Goal: Information Seeking & Learning: Check status

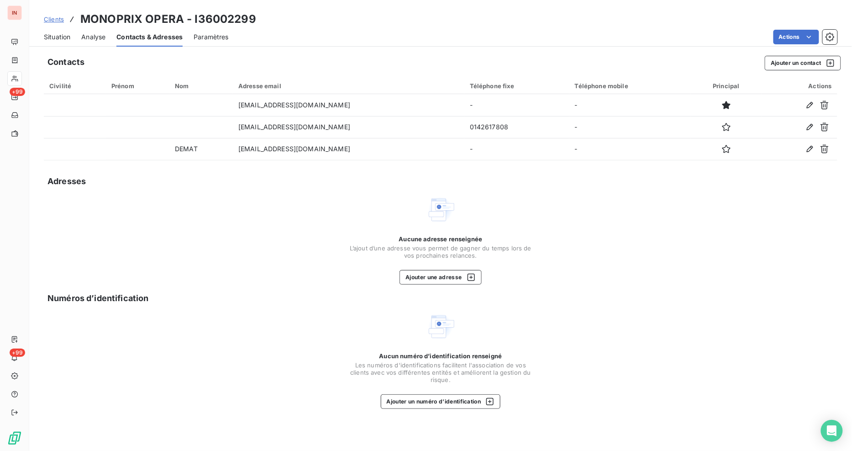
click at [51, 19] on span "Clients" at bounding box center [54, 19] width 20 height 7
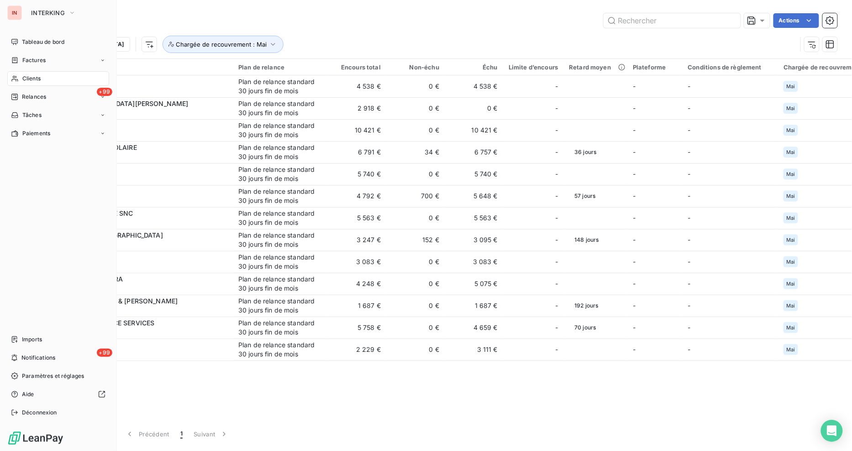
click at [20, 73] on div "Clients" at bounding box center [58, 78] width 102 height 15
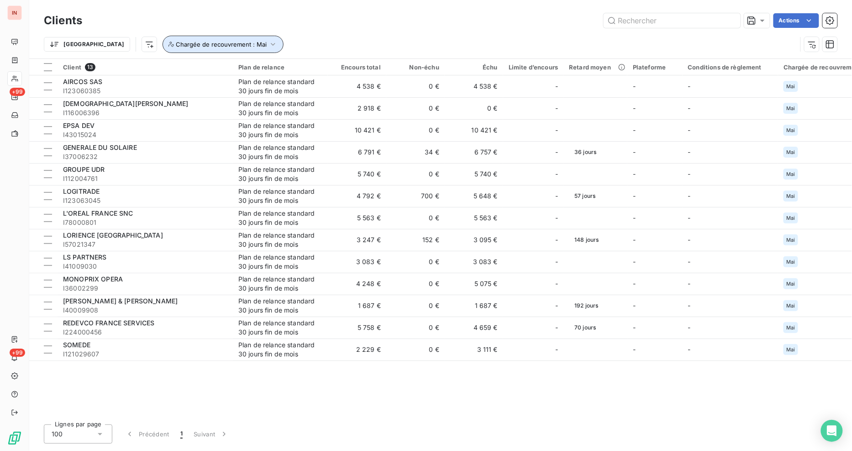
click at [184, 50] on button "Chargée de recouvrement : Mai" at bounding box center [223, 44] width 121 height 17
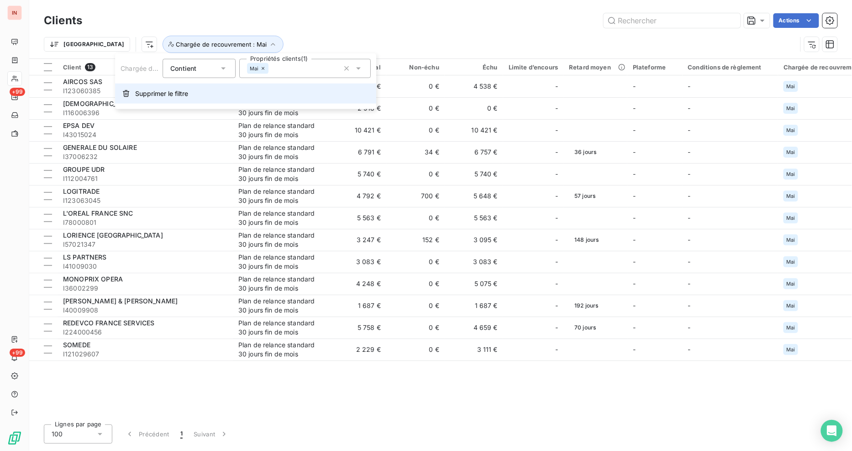
click at [178, 94] on span "Supprimer le filtre" at bounding box center [161, 93] width 53 height 9
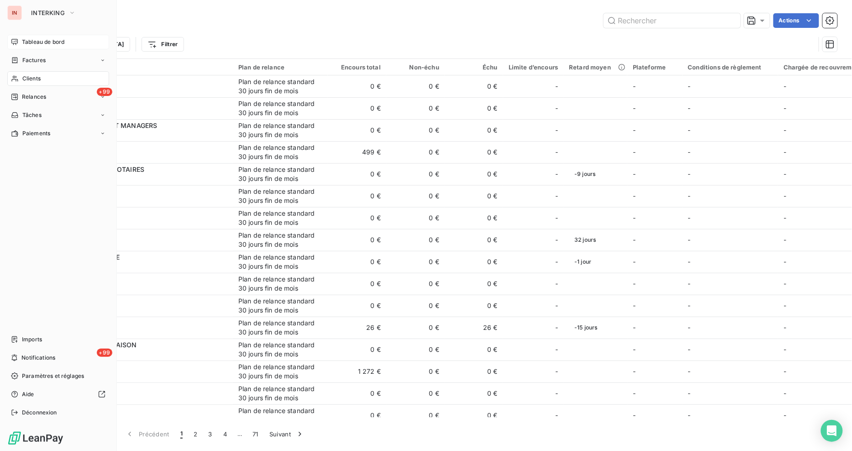
click at [35, 41] on span "Tableau de bord" at bounding box center [43, 42] width 42 height 8
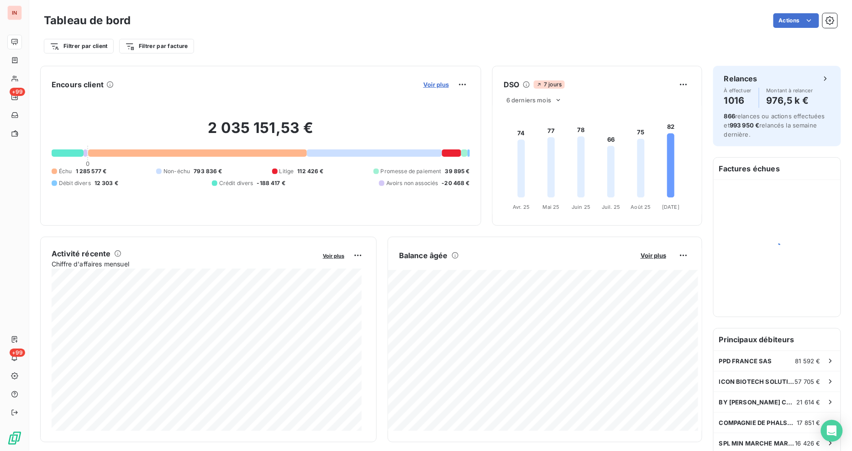
click at [434, 87] on span "Voir plus" at bounding box center [436, 84] width 26 height 7
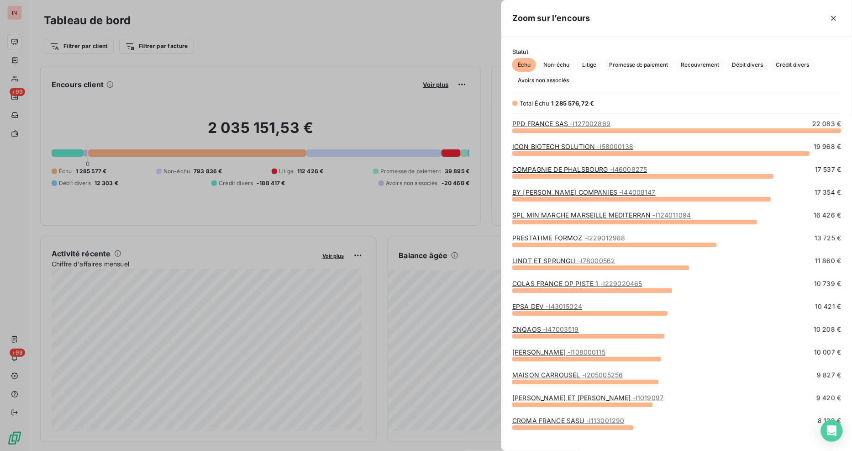
scroll to position [313, 343]
click at [354, 25] on div at bounding box center [426, 225] width 852 height 451
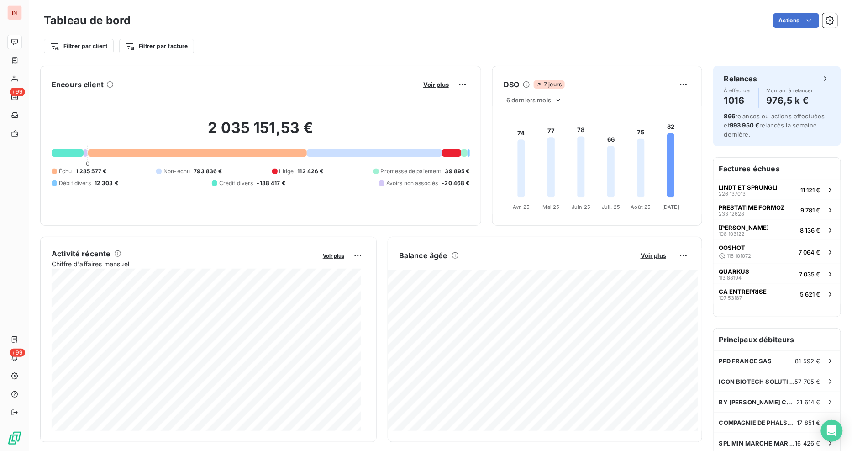
click at [425, 80] on button "Voir plus" at bounding box center [435, 84] width 31 height 8
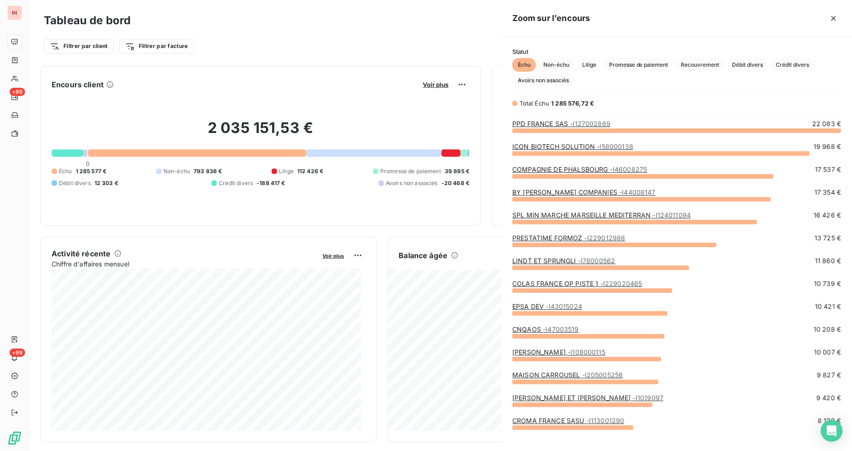
scroll to position [443, 343]
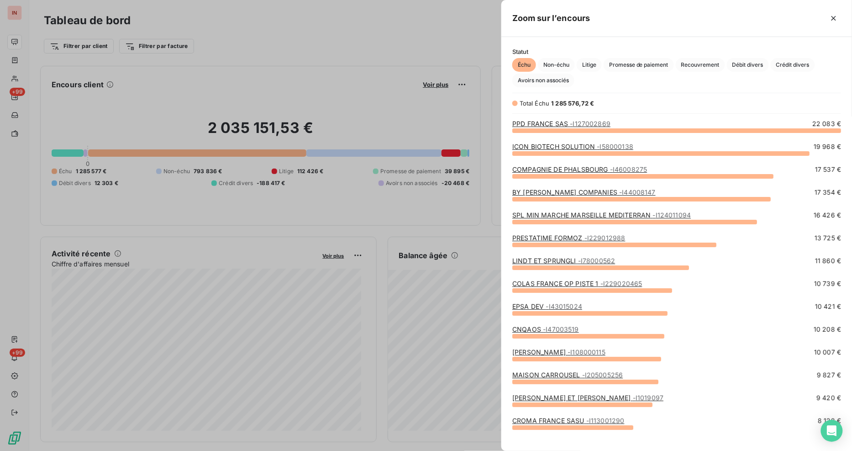
click at [389, 32] on div at bounding box center [426, 225] width 852 height 451
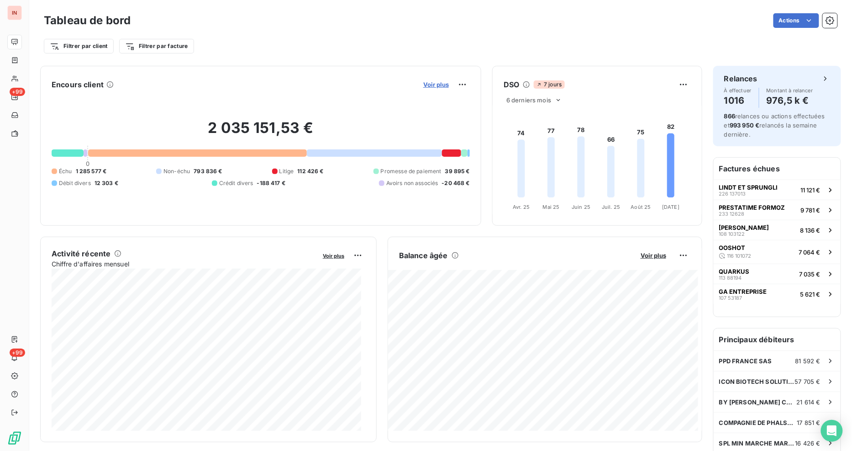
click at [423, 83] on span "Voir plus" at bounding box center [436, 84] width 26 height 7
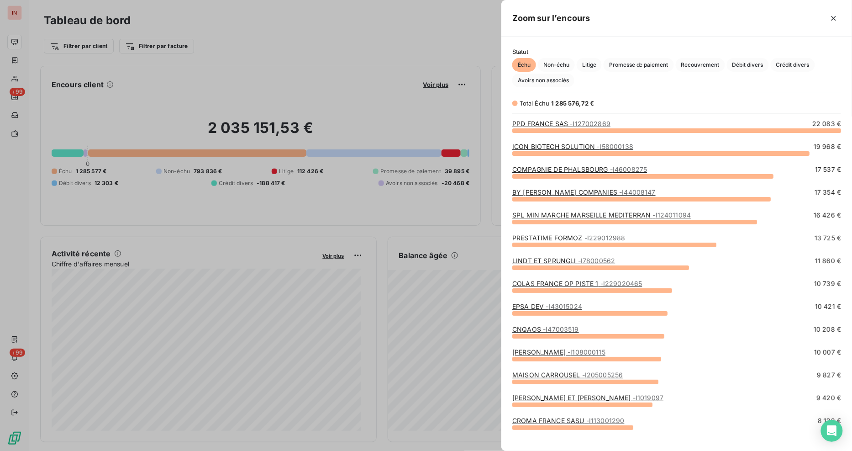
click at [591, 168] on link "COMPAGNIE DE PHALSBOURG - I46008275" at bounding box center [579, 169] width 135 height 8
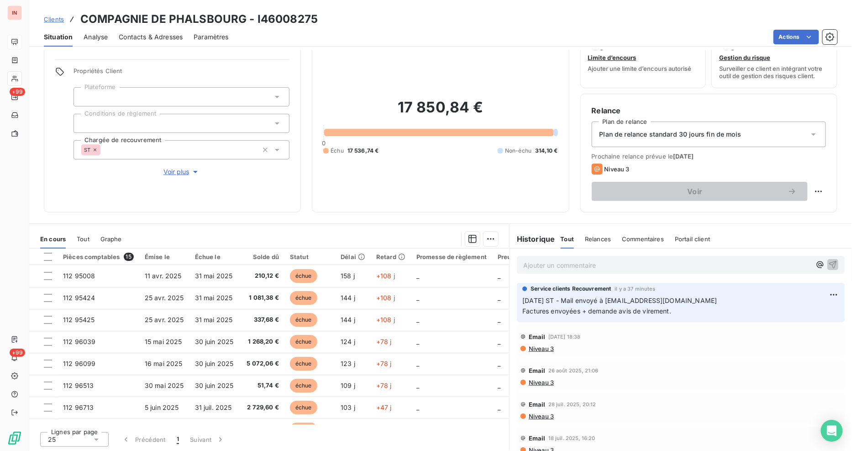
click at [55, 20] on span "Clients" at bounding box center [54, 19] width 20 height 7
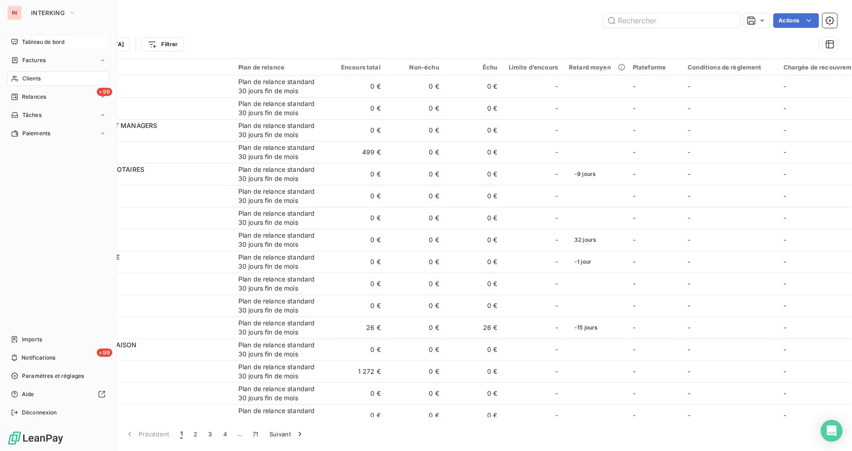
click at [40, 40] on span "Tableau de bord" at bounding box center [43, 42] width 42 height 8
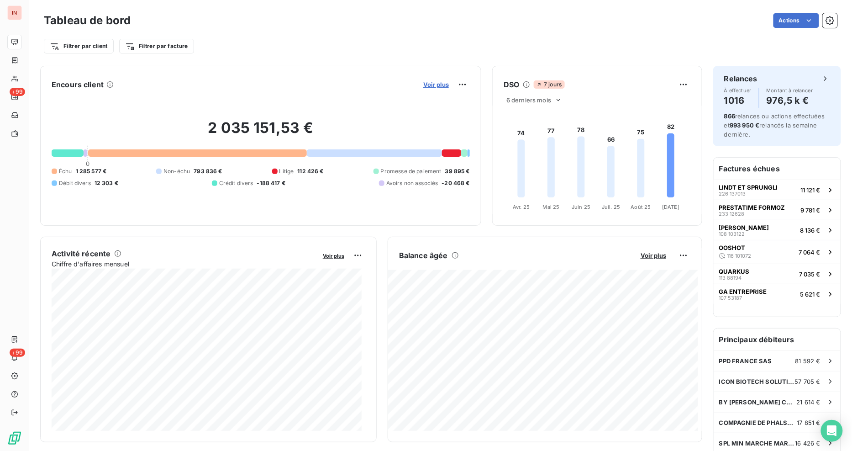
click at [429, 87] on span "Voir plus" at bounding box center [436, 84] width 26 height 7
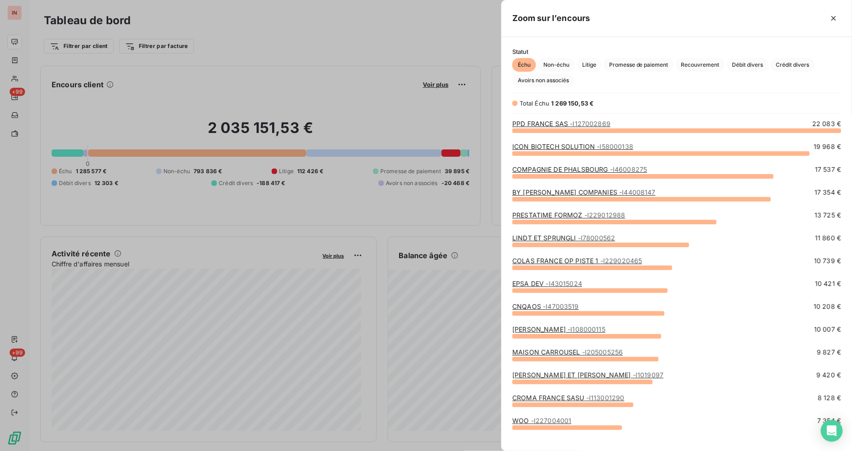
drag, startPoint x: 205, startPoint y: 22, endPoint x: 263, endPoint y: 30, distance: 59.4
click at [205, 22] on div at bounding box center [426, 225] width 852 height 451
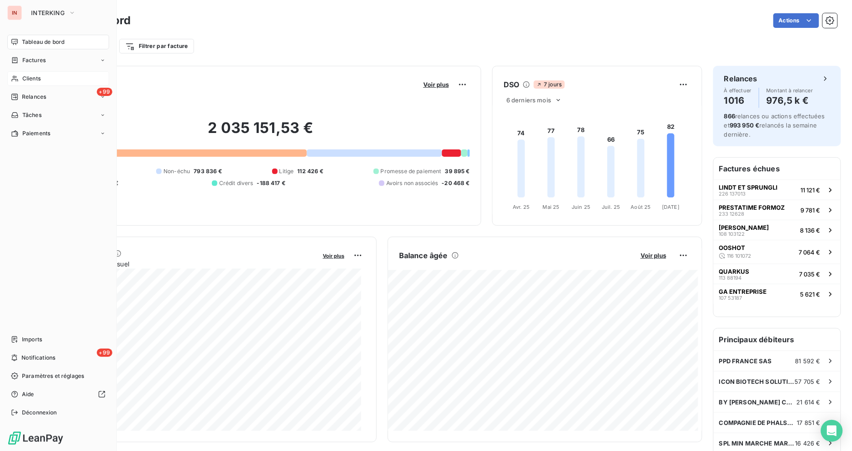
click at [40, 78] on span "Clients" at bounding box center [31, 78] width 18 height 8
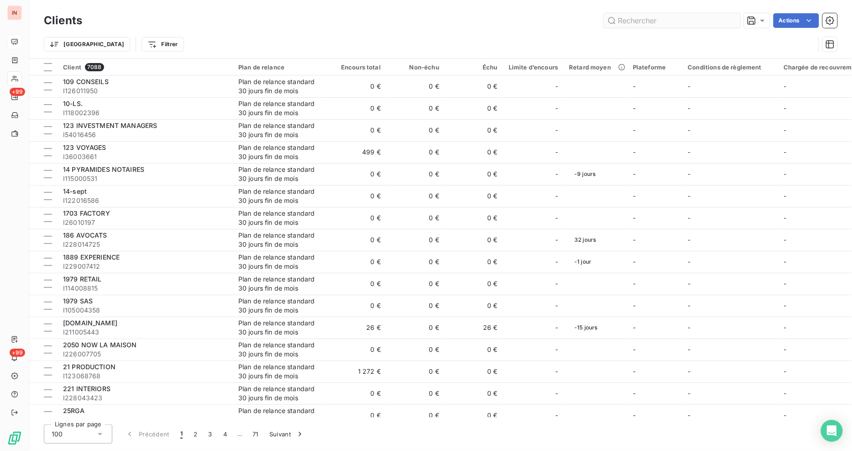
click at [634, 21] on input "text" at bounding box center [671, 20] width 137 height 15
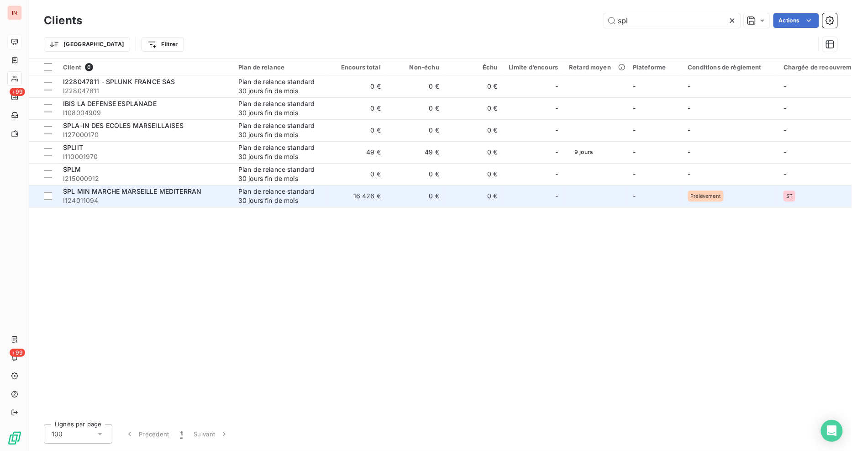
type input "spl"
click at [185, 189] on span "SPL MIN MARCHE MARSEILLE MEDITERRAN" at bounding box center [132, 191] width 138 height 8
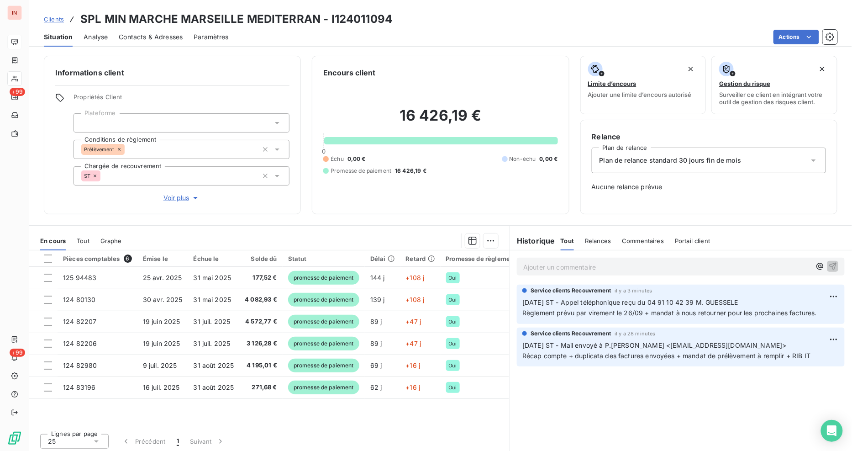
click at [483, 22] on div "Clients SPL MIN MARCHE MARSEILLE MEDITERRAN - I124011094" at bounding box center [440, 19] width 823 height 16
click at [57, 19] on span "Clients" at bounding box center [54, 19] width 20 height 7
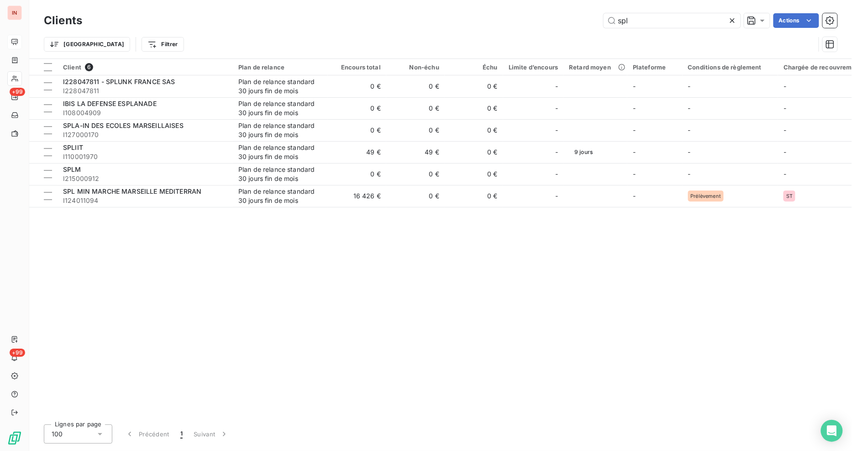
click at [64, 21] on h3 "Clients" at bounding box center [63, 20] width 38 height 16
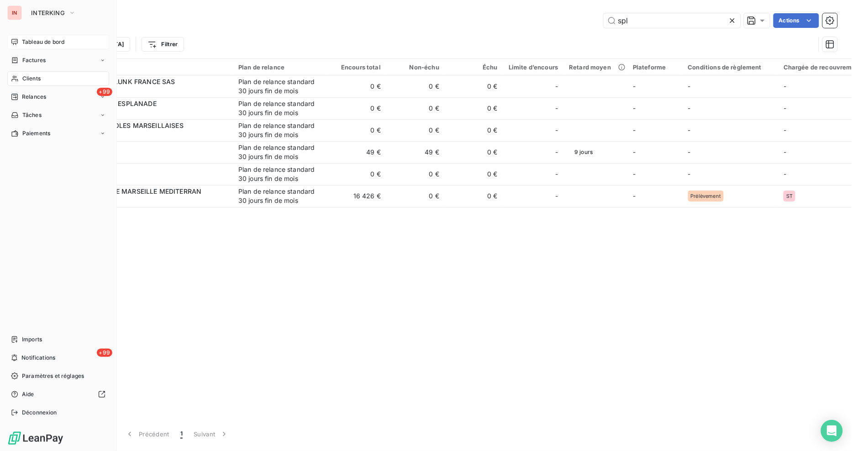
click at [46, 74] on div "Clients" at bounding box center [58, 78] width 102 height 15
click at [38, 40] on span "Tableau de bord" at bounding box center [43, 42] width 42 height 8
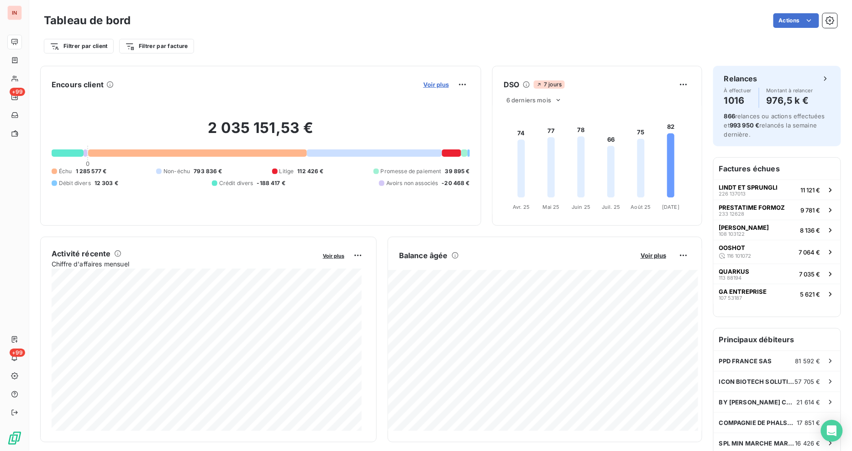
click at [432, 84] on span "Voir plus" at bounding box center [436, 84] width 26 height 7
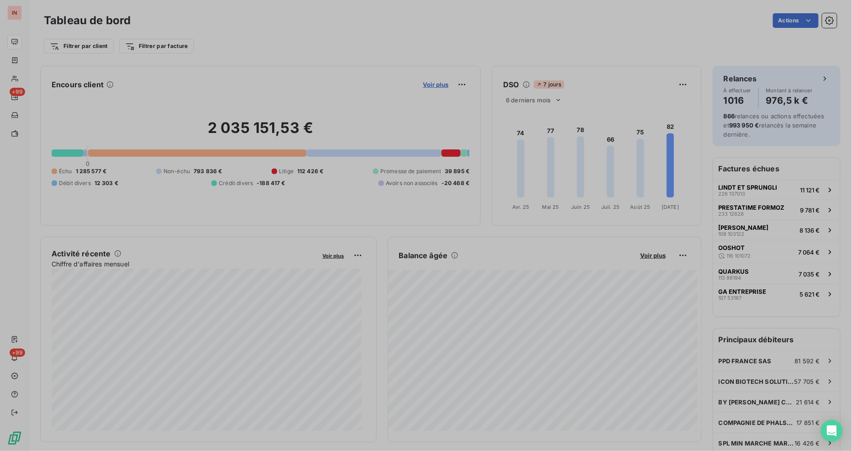
scroll to position [443, 343]
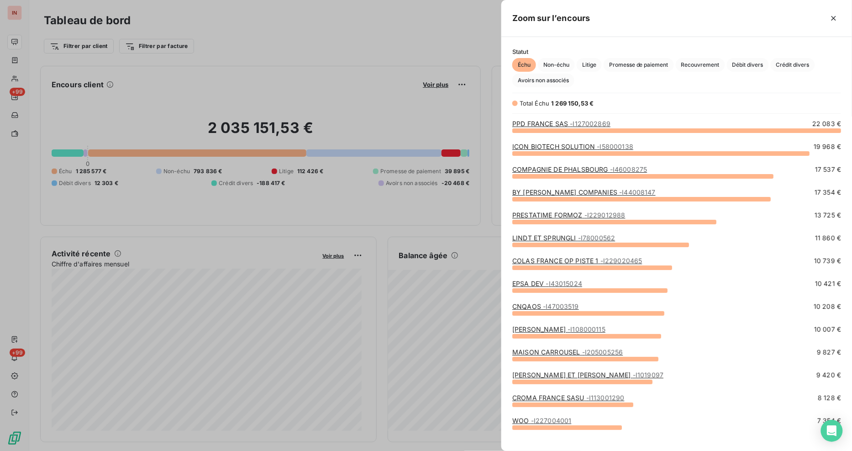
click at [412, 31] on div at bounding box center [426, 225] width 852 height 451
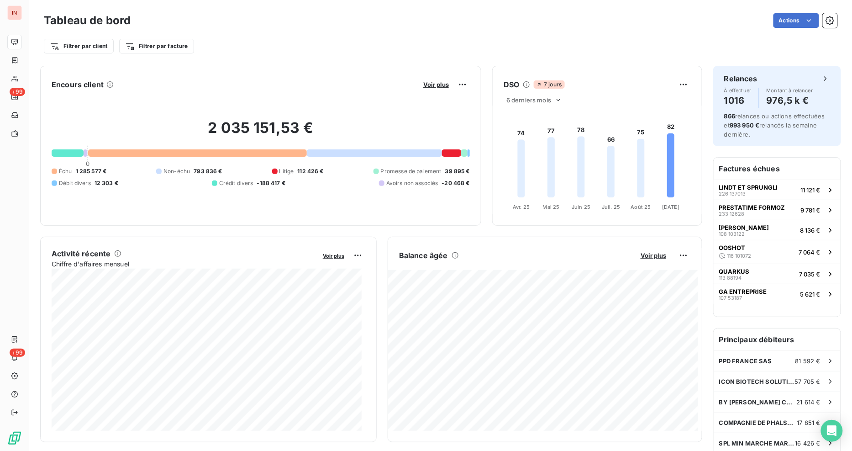
click at [411, 22] on div "Actions" at bounding box center [490, 20] width 696 height 15
click at [548, 34] on div "Filtrer par client Filtrer par facture" at bounding box center [440, 42] width 793 height 25
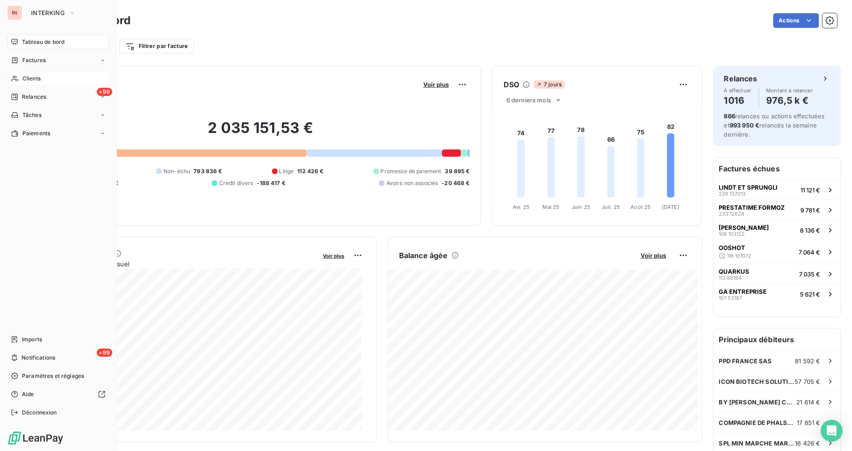
click at [37, 76] on span "Clients" at bounding box center [31, 78] width 18 height 8
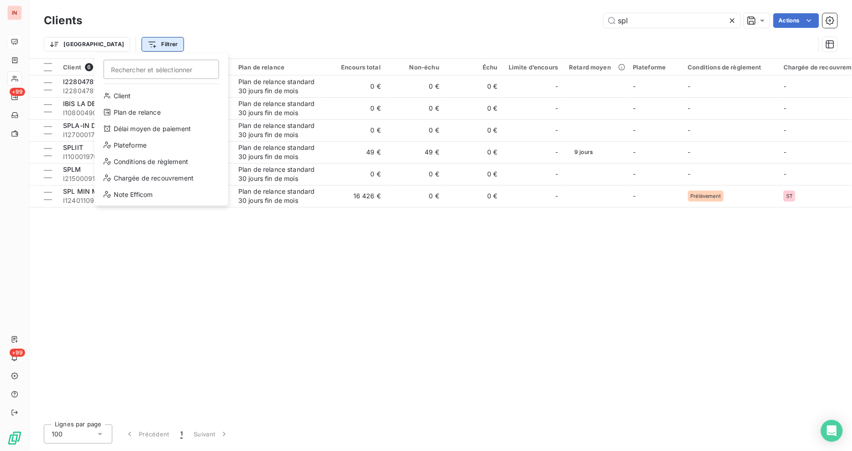
click at [128, 44] on html "IN +99 +99 Clients spl Actions Trier Filtrer Rechercher et sélectionner Client …" at bounding box center [426, 225] width 852 height 451
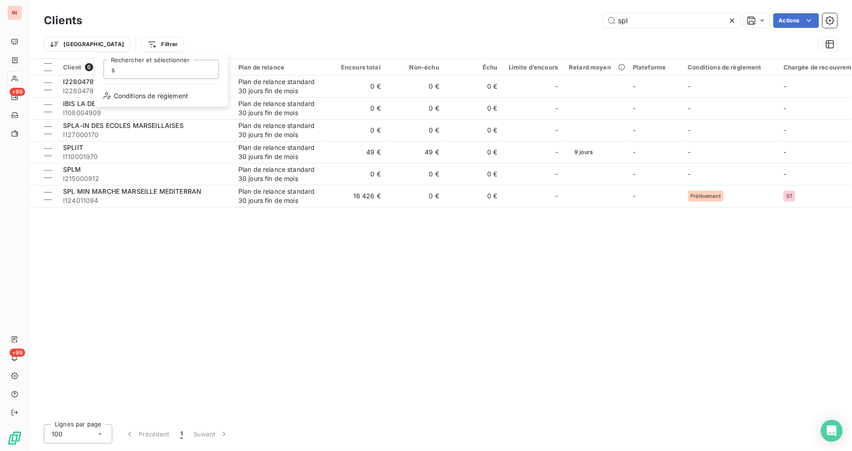
type input "st"
click at [217, 35] on html "IN +99 +99 Clients spl Actions Trier Filtrer Client 6 Plan de relance Encours t…" at bounding box center [426, 225] width 852 height 451
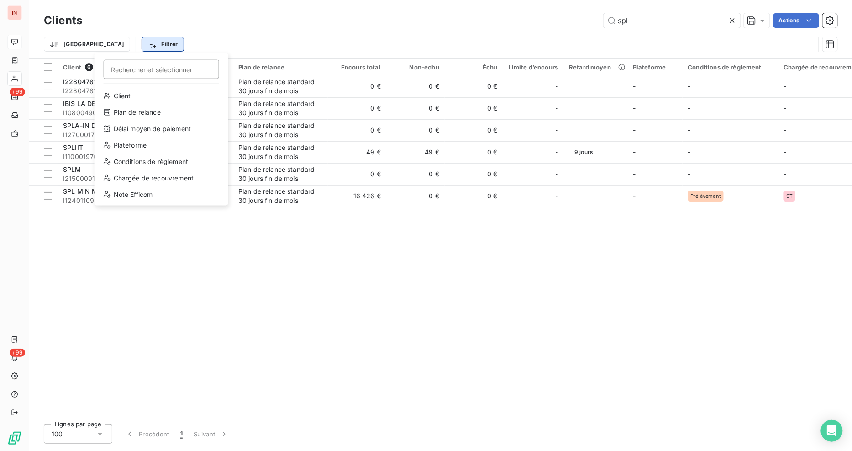
click at [135, 39] on html "IN +99 +99 Clients spl Actions Trier Filtrer Rechercher et sélectionner Client …" at bounding box center [426, 225] width 852 height 451
click at [145, 174] on div "Chargée de recouvrement" at bounding box center [161, 178] width 126 height 15
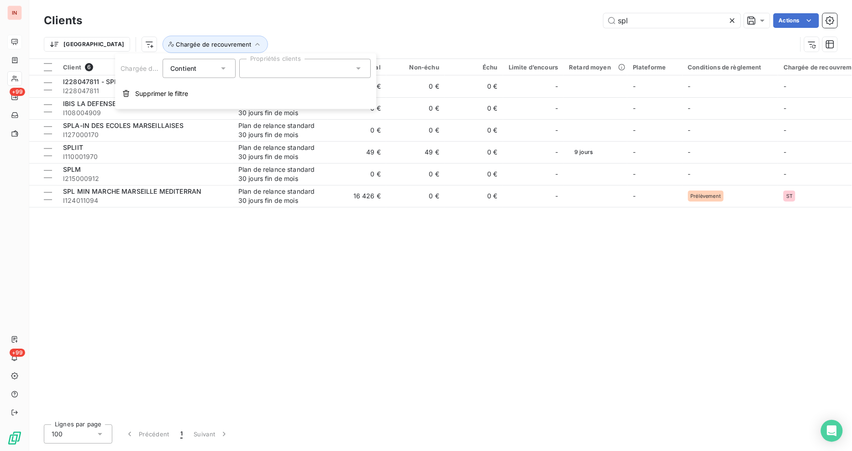
click at [275, 68] on div at bounding box center [304, 68] width 131 height 19
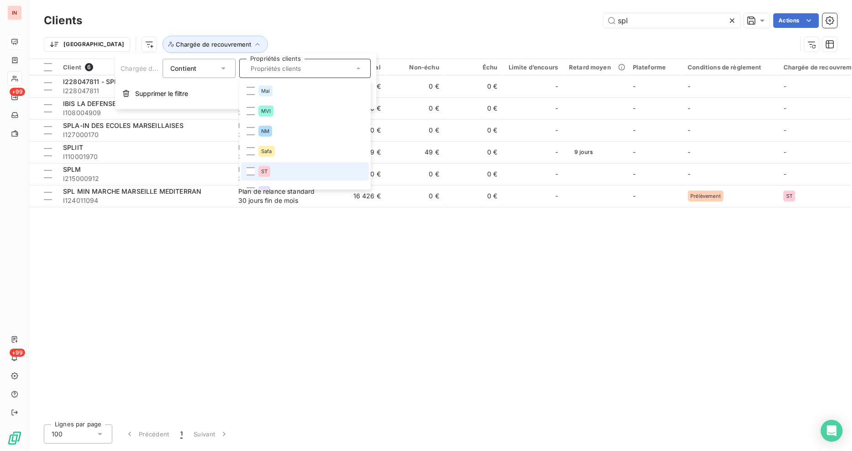
click at [256, 170] on li "ST" at bounding box center [305, 171] width 128 height 18
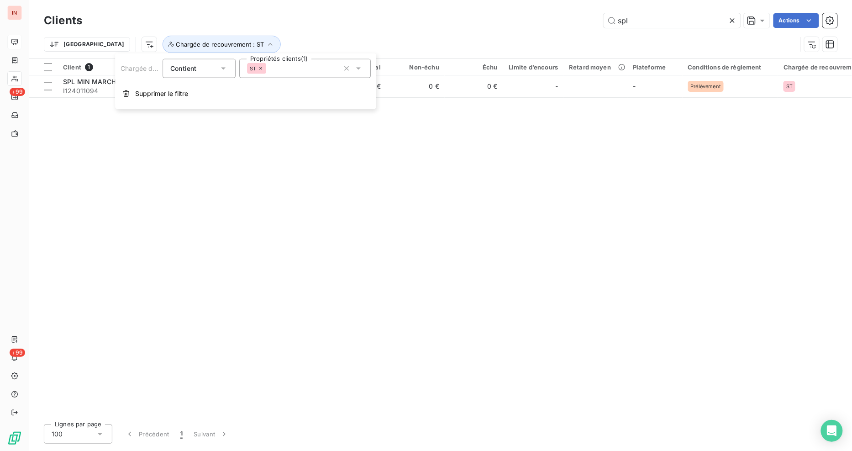
click at [376, 28] on div "Clients spl Actions" at bounding box center [440, 20] width 793 height 19
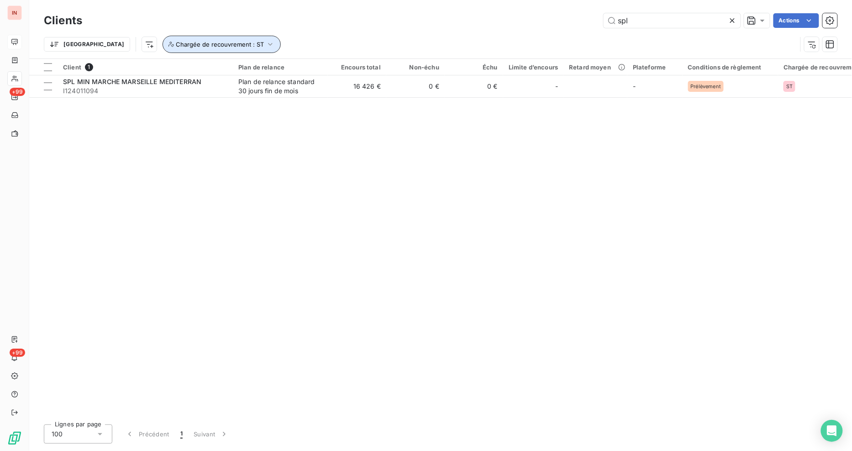
click at [266, 43] on icon "button" at bounding box center [270, 44] width 9 height 9
click at [385, 20] on div "spl Actions" at bounding box center [465, 20] width 744 height 15
click at [732, 21] on icon at bounding box center [732, 20] width 5 height 5
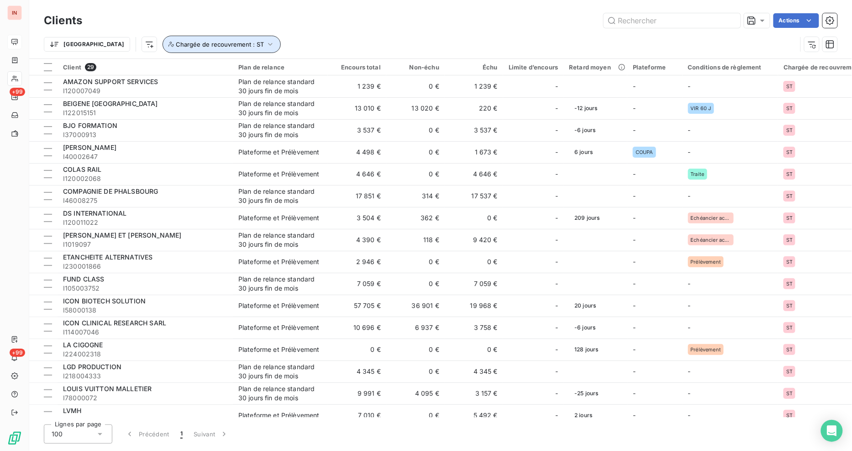
click at [203, 46] on span "Chargée de recouvrement : ST" at bounding box center [220, 44] width 88 height 7
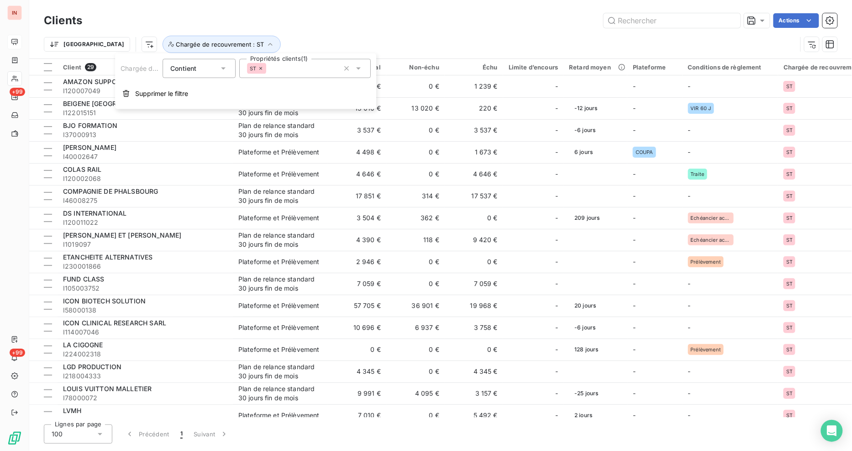
click at [204, 72] on div "Contient is" at bounding box center [194, 68] width 48 height 13
click at [204, 71] on div "Contient" at bounding box center [194, 68] width 48 height 13
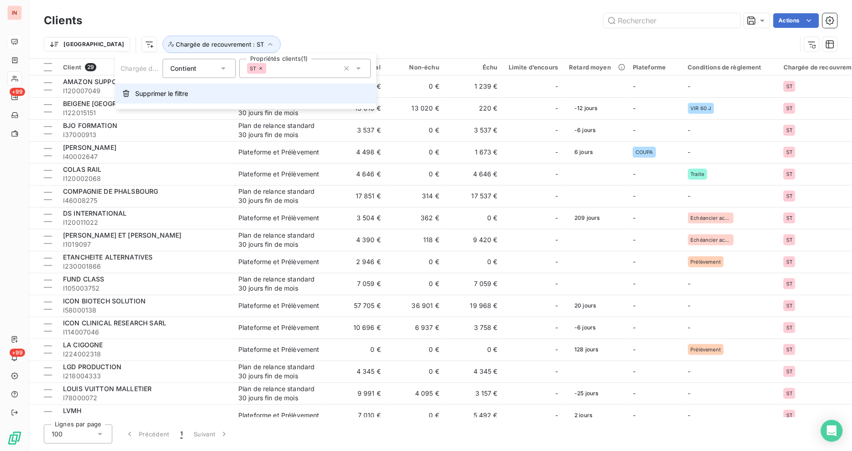
click at [177, 93] on span "Supprimer le filtre" at bounding box center [161, 93] width 53 height 9
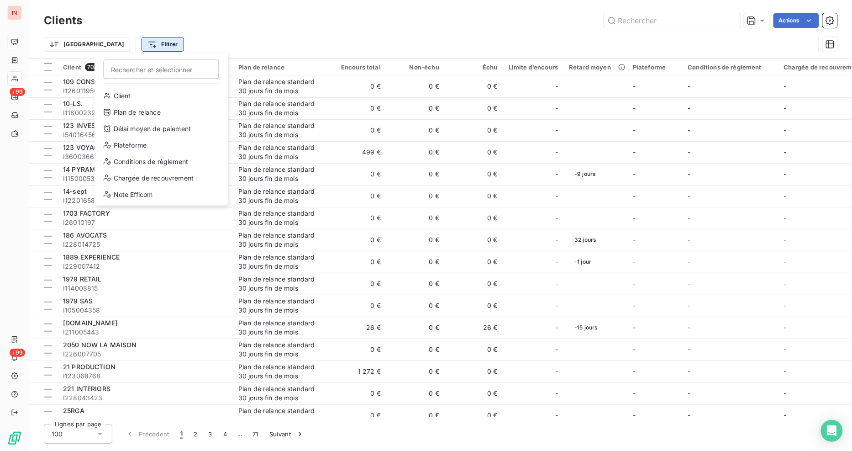
click at [134, 44] on html "IN +99 +99 Clients Actions Trier Filtrer Rechercher et sélectionner Client Plan…" at bounding box center [426, 225] width 852 height 451
click at [164, 158] on div "Conditions de règlement" at bounding box center [161, 161] width 126 height 15
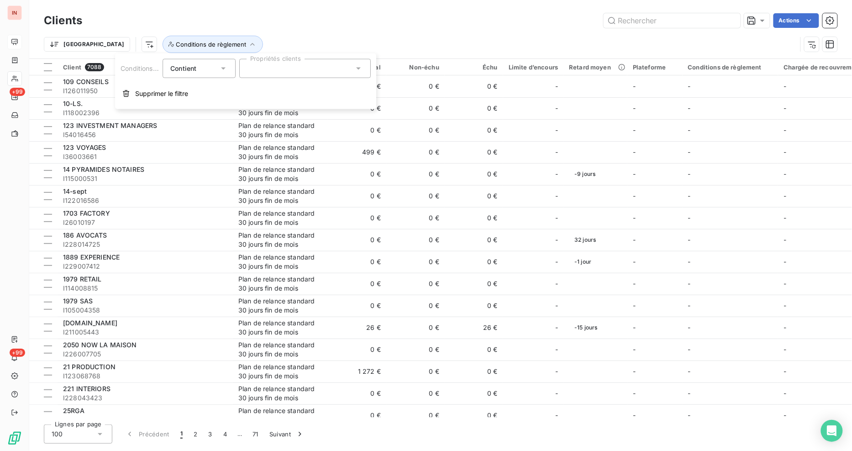
click at [303, 74] on div at bounding box center [304, 68] width 131 height 19
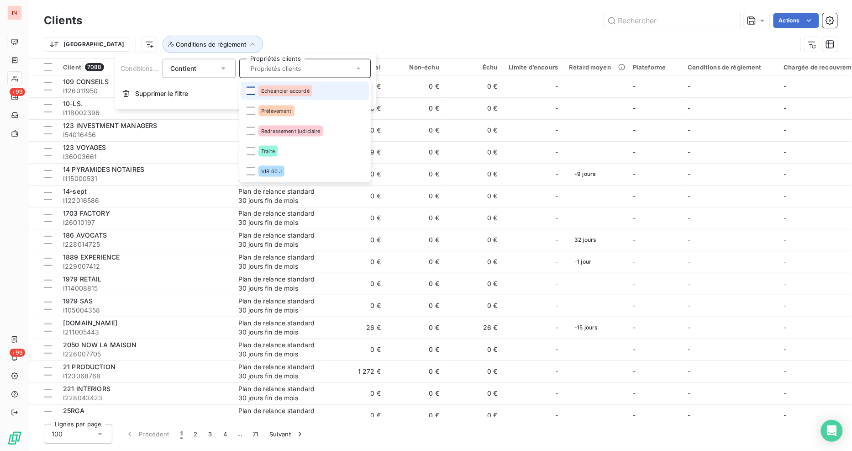
click at [252, 90] on div at bounding box center [251, 91] width 8 height 8
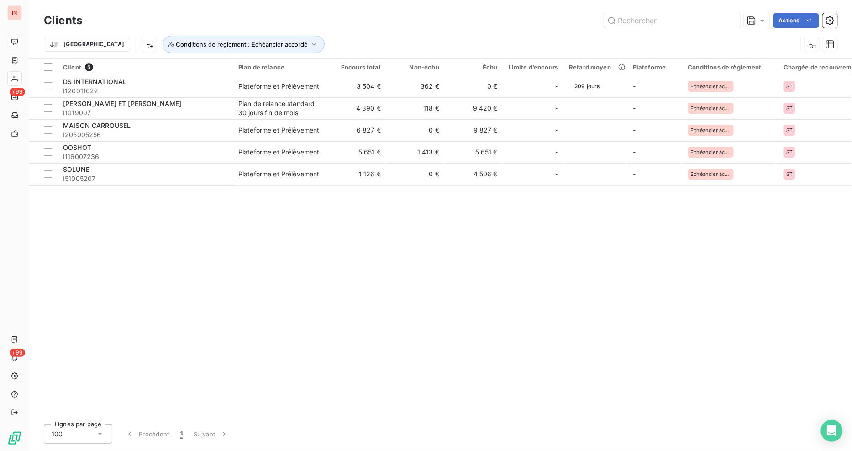
click at [161, 249] on div "Client 5 Plan de relance Encours total Non-échu Échu Limite d’encours Retard mo…" at bounding box center [440, 238] width 823 height 358
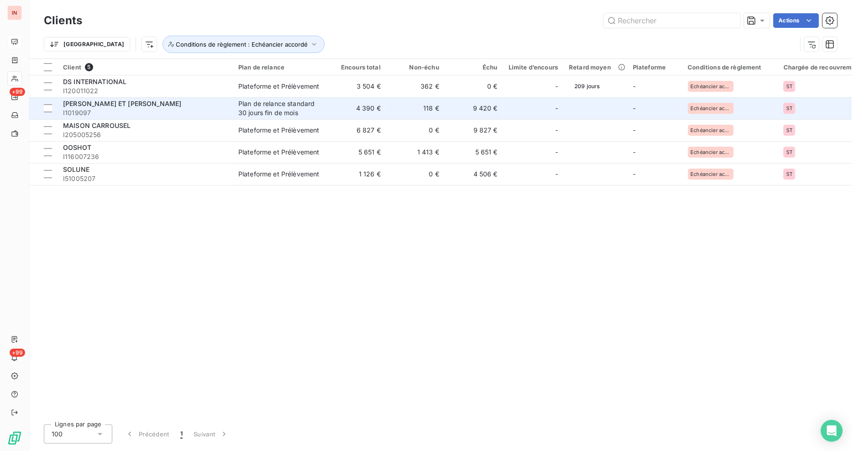
click at [278, 111] on div "Plan de relance standard 30 jours fin de mois" at bounding box center [280, 108] width 84 height 18
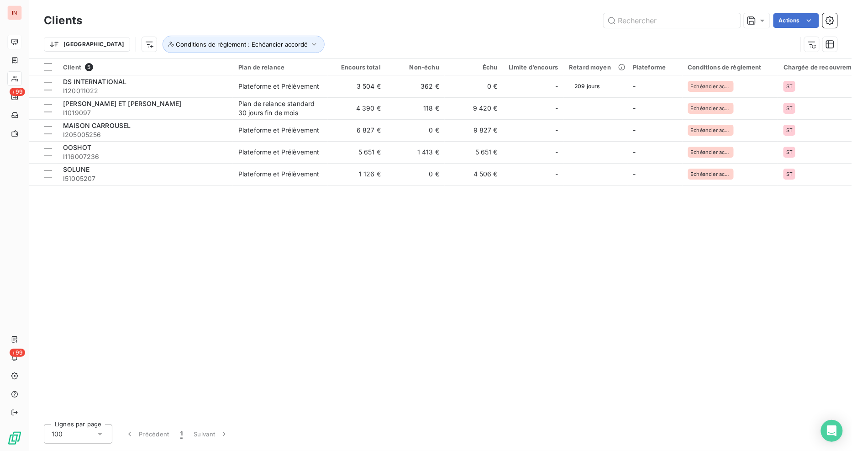
click at [592, 294] on div "Client 5 Plan de relance Encours total Non-échu Échu Limite d’encours Retard mo…" at bounding box center [440, 238] width 823 height 358
click at [608, 329] on div "Client 5 Plan de relance Encours total Non-échu Échu Limite d’encours Retard mo…" at bounding box center [440, 238] width 823 height 358
click at [233, 49] on button "Conditions de règlement : Echéancier accordé" at bounding box center [244, 44] width 162 height 17
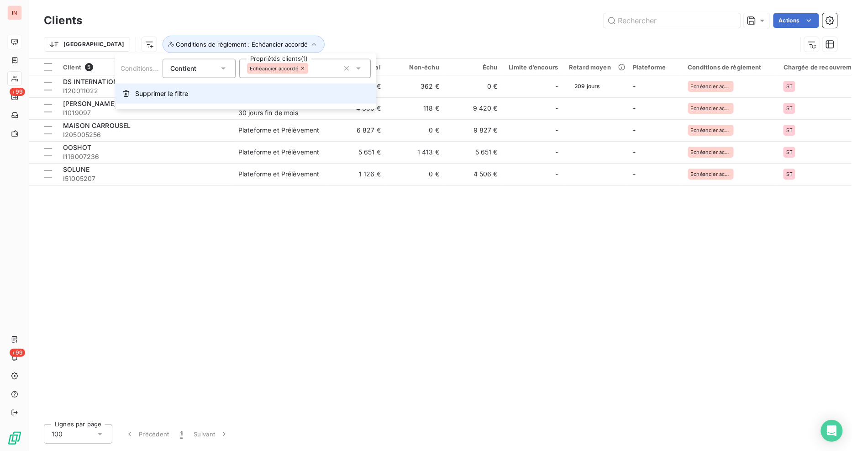
click at [177, 94] on span "Supprimer le filtre" at bounding box center [161, 93] width 53 height 9
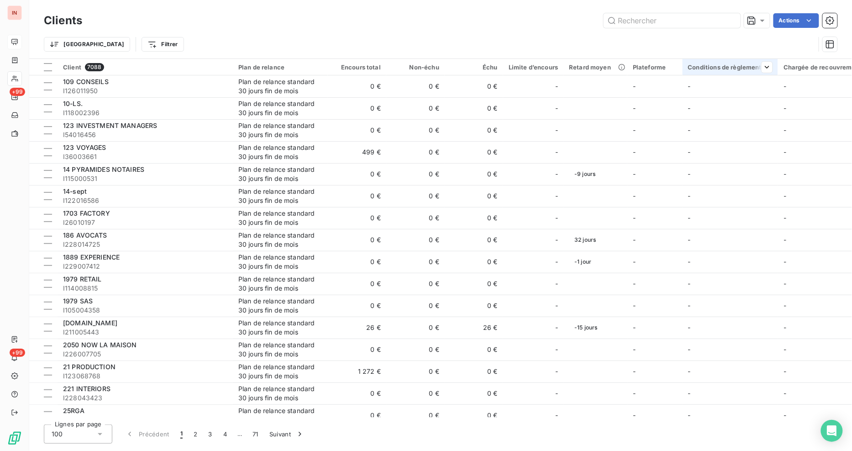
click at [734, 66] on div "Conditions de règlement" at bounding box center [730, 66] width 84 height 7
click at [719, 95] on div at bounding box center [697, 91] width 131 height 19
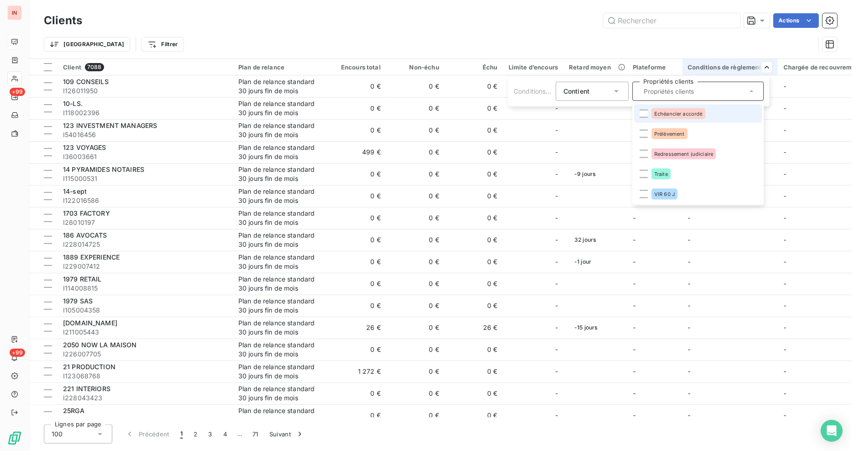
click at [418, 16] on html "IN +99 +99 Clients Actions Trier Filtrer Client 7088 Plan de relance Encours to…" at bounding box center [426, 225] width 852 height 451
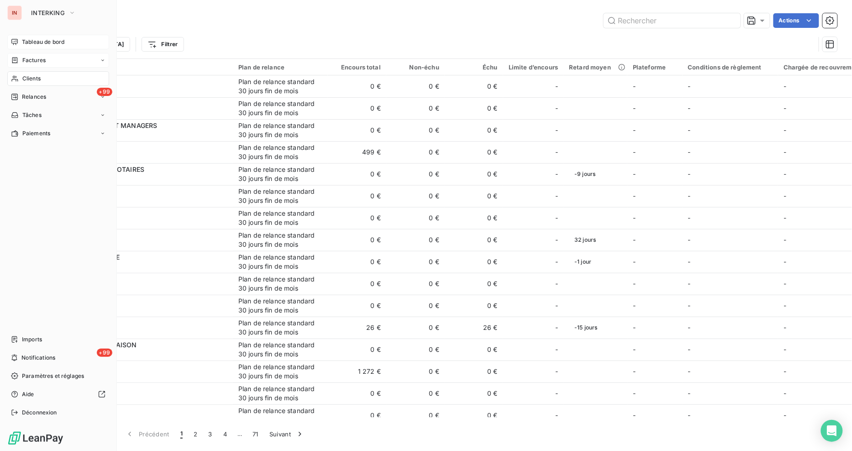
click at [36, 64] on span "Factures" at bounding box center [33, 60] width 23 height 8
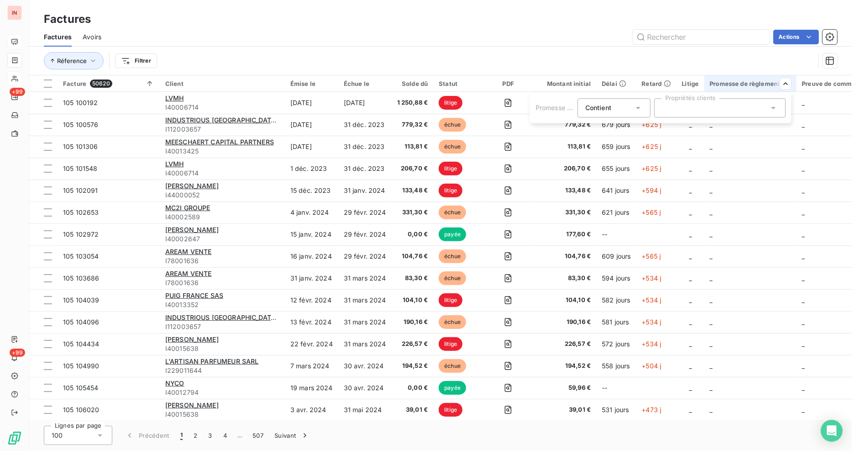
click at [773, 110] on icon at bounding box center [773, 107] width 9 height 9
click at [664, 129] on div at bounding box center [665, 130] width 8 height 8
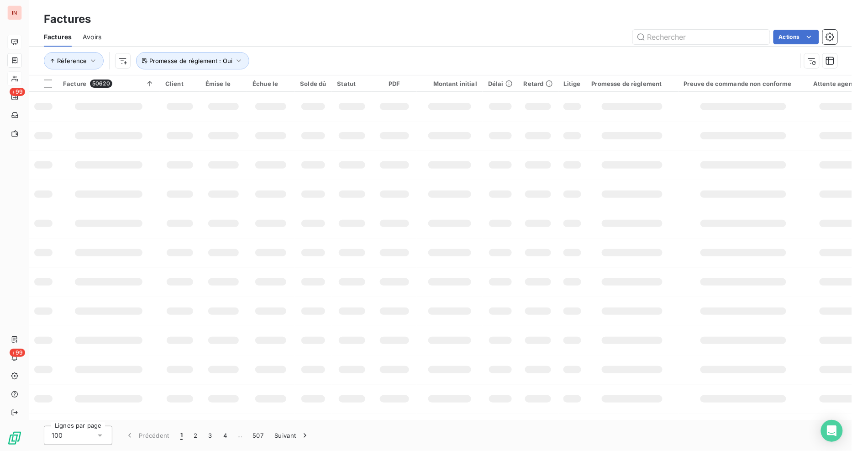
click at [499, 17] on html "IN +99 +99 Factures Factures Avoirs Actions Réference Promesse de règlement : O…" at bounding box center [426, 225] width 852 height 451
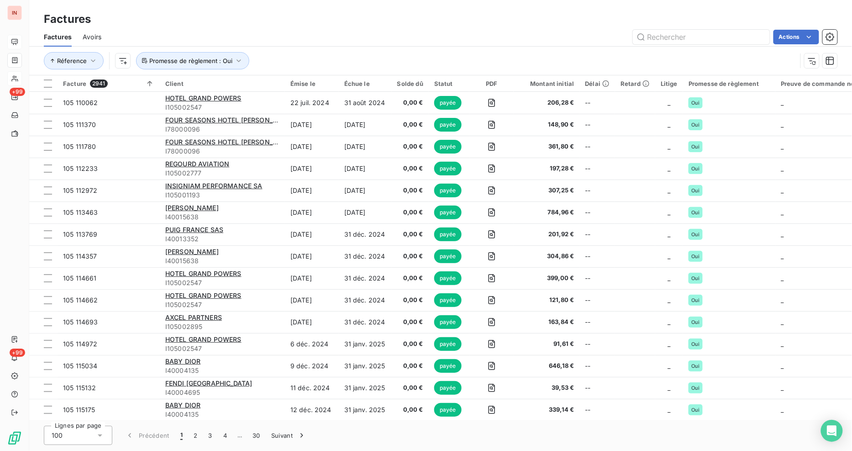
click at [531, 16] on div "Factures" at bounding box center [440, 19] width 823 height 16
click at [457, 28] on div "Factures Avoirs Actions" at bounding box center [440, 36] width 823 height 19
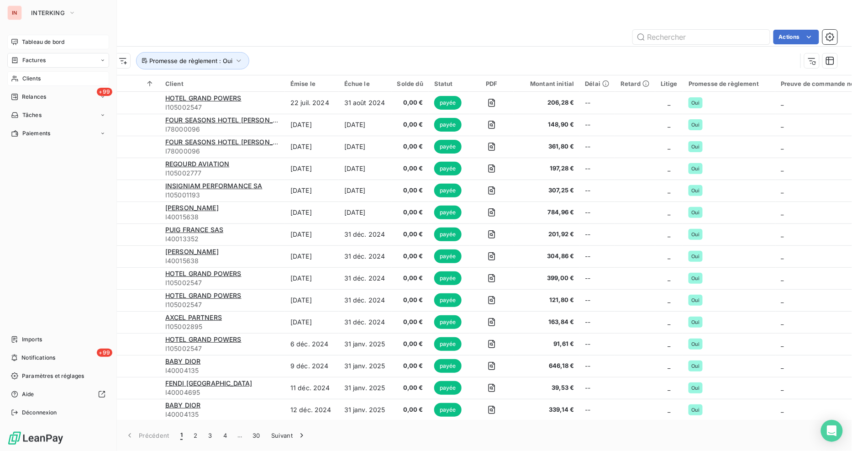
click at [25, 78] on span "Clients" at bounding box center [31, 78] width 18 height 8
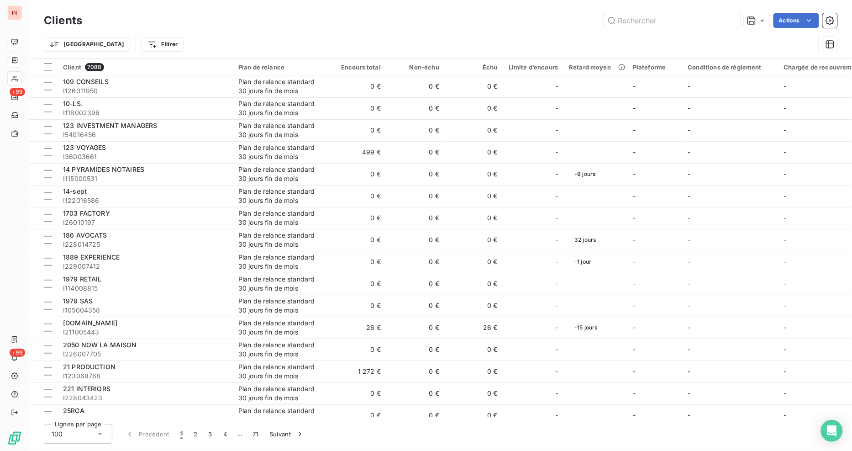
click at [201, 21] on div "Actions" at bounding box center [465, 20] width 744 height 15
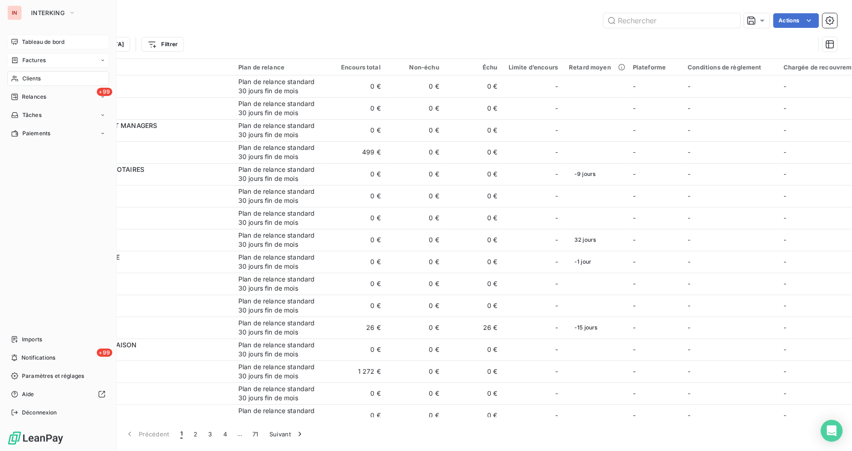
click at [35, 80] on span "Clients" at bounding box center [31, 78] width 18 height 8
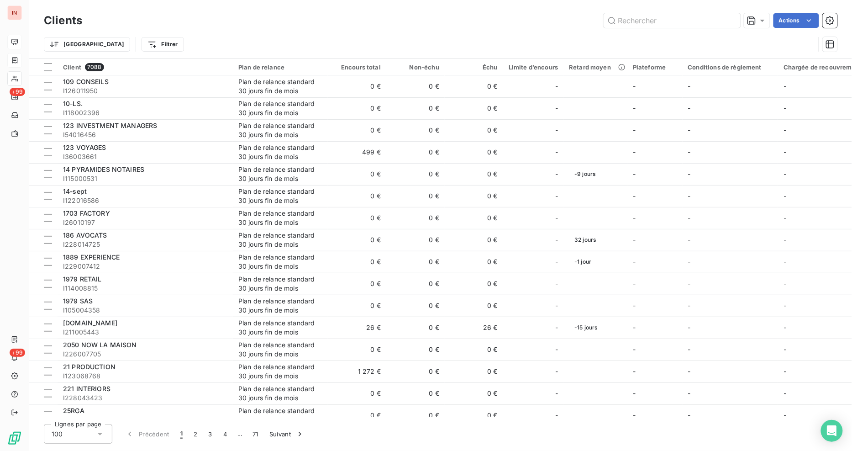
click at [274, 33] on div "Trier Filtrer" at bounding box center [440, 44] width 793 height 28
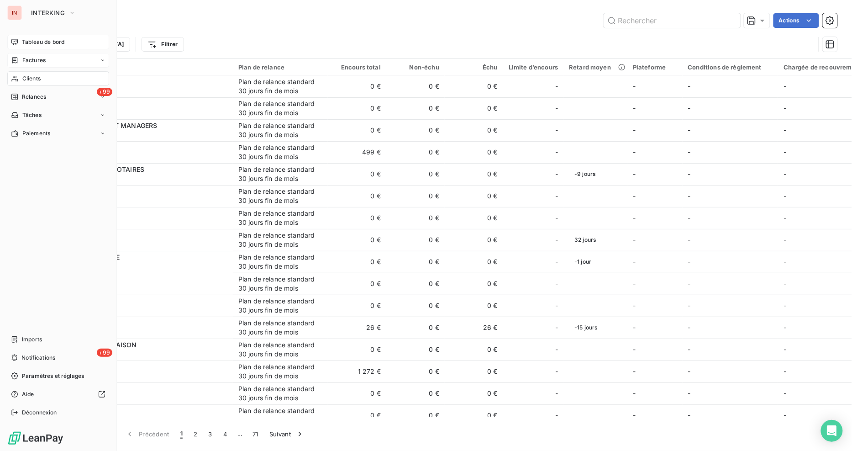
click at [32, 79] on span "Clients" at bounding box center [31, 78] width 18 height 8
click at [42, 38] on span "Tableau de bord" at bounding box center [43, 42] width 42 height 8
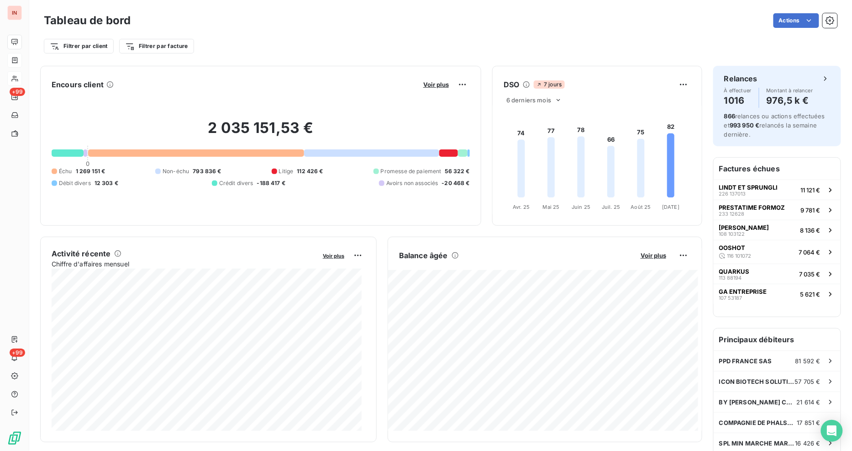
click at [426, 80] on button "Voir plus" at bounding box center [435, 84] width 31 height 8
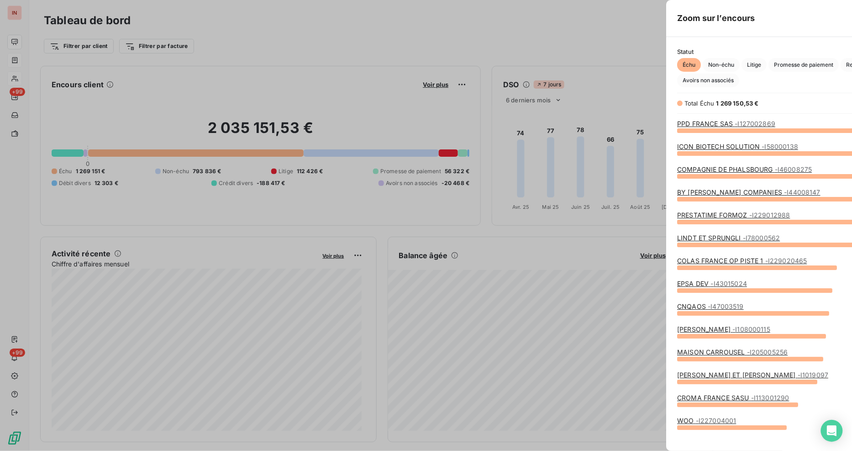
scroll to position [443, 343]
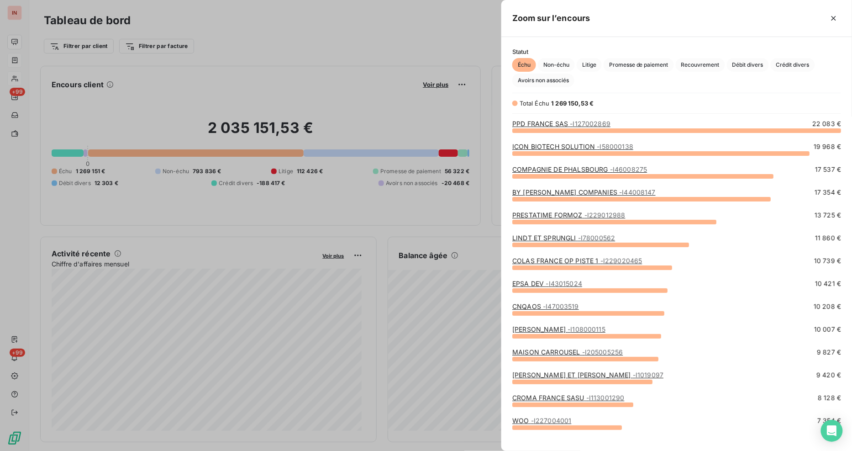
click at [352, 36] on div at bounding box center [426, 225] width 852 height 451
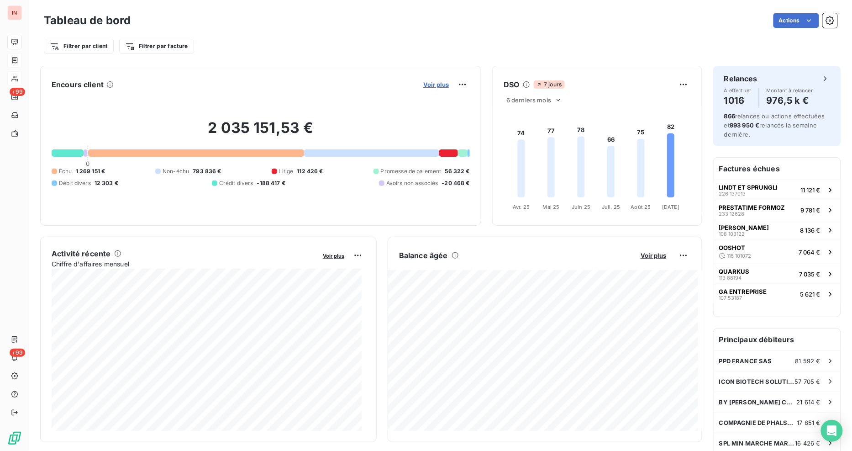
click at [428, 80] on button "Voir plus" at bounding box center [435, 84] width 31 height 8
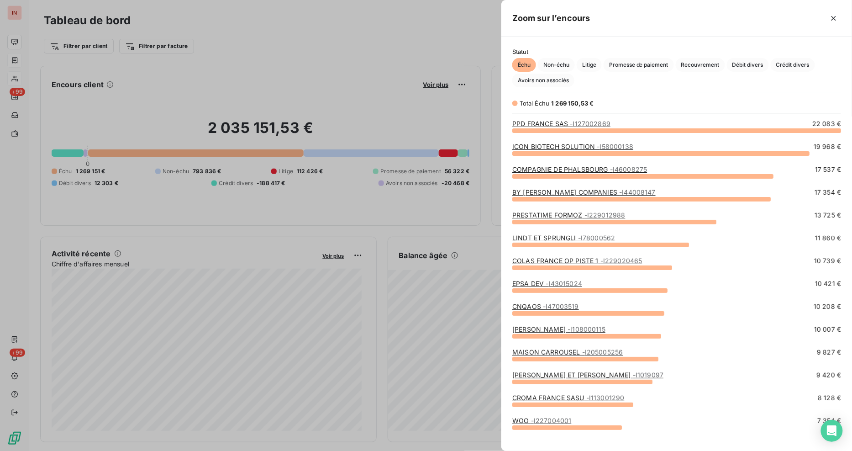
click at [556, 192] on link "BY [PERSON_NAME] COMPANIES - I44008147" at bounding box center [583, 192] width 143 height 8
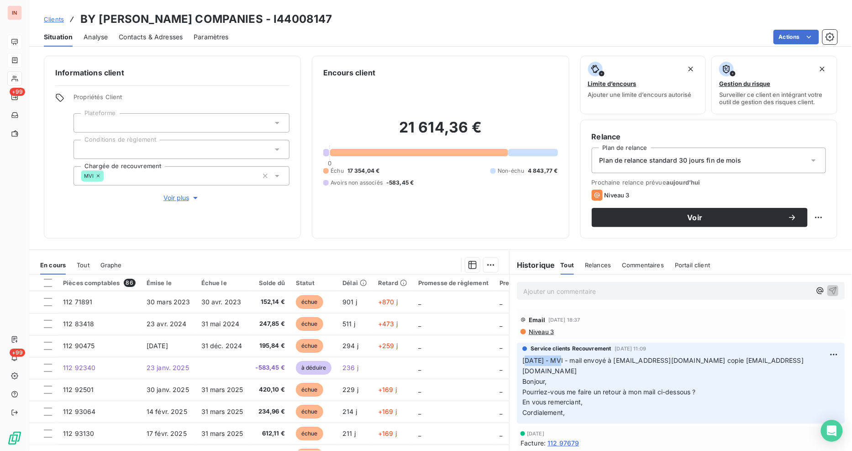
drag, startPoint x: 522, startPoint y: 357, endPoint x: 563, endPoint y: 359, distance: 41.1
click at [557, 358] on span "[DATE] - MVI - mail envoyé à [EMAIL_ADDRESS][DOMAIN_NAME] copie [EMAIL_ADDRESS]…" at bounding box center [662, 370] width 281 height 29
click at [718, 387] on p "[DATE] - MVI - mail envoyé à [EMAIL_ADDRESS][DOMAIN_NAME] copie [EMAIL_ADDRESS]…" at bounding box center [680, 386] width 317 height 63
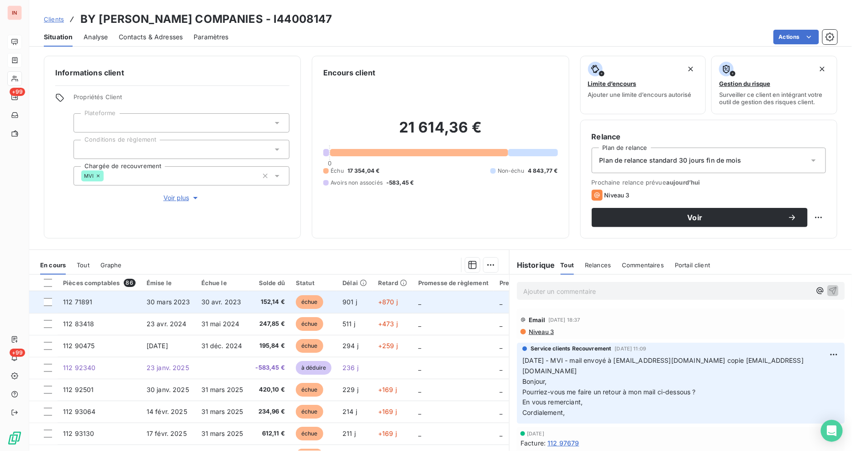
click at [153, 299] on span "30 mars 2023" at bounding box center [169, 302] width 44 height 8
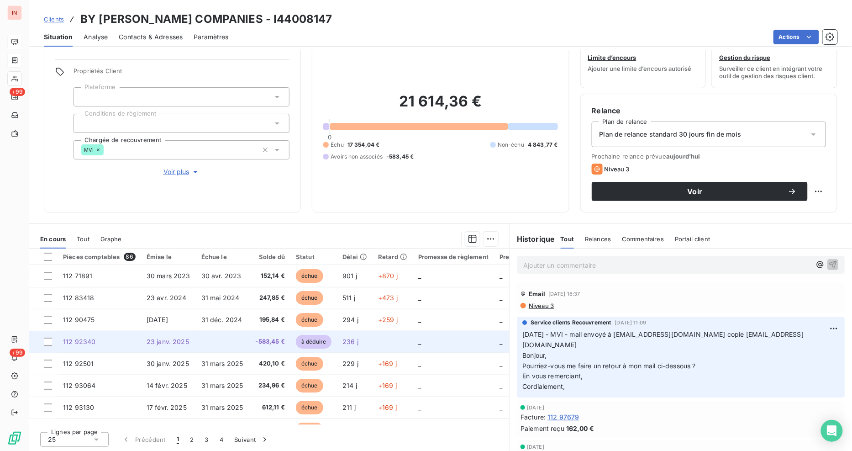
click at [262, 342] on span "-583,45 €" at bounding box center [269, 341] width 31 height 9
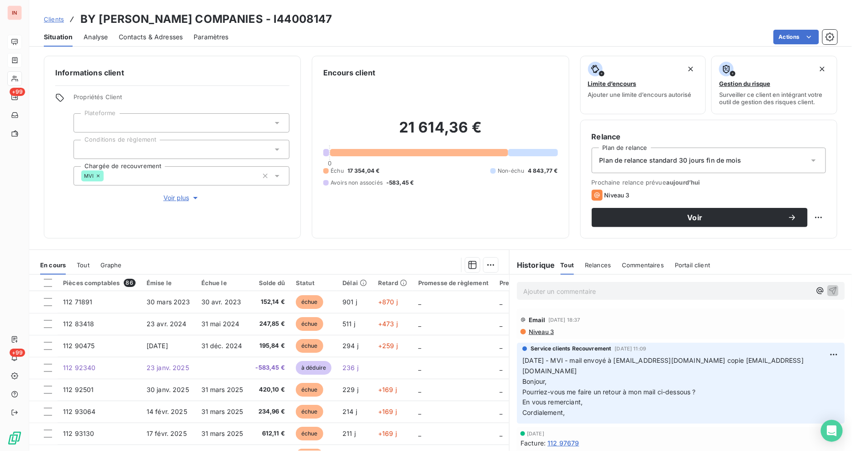
click at [372, 246] on div "Informations client Propriétés Client Plateforme Conditions de règlement Chargé…" at bounding box center [440, 250] width 823 height 400
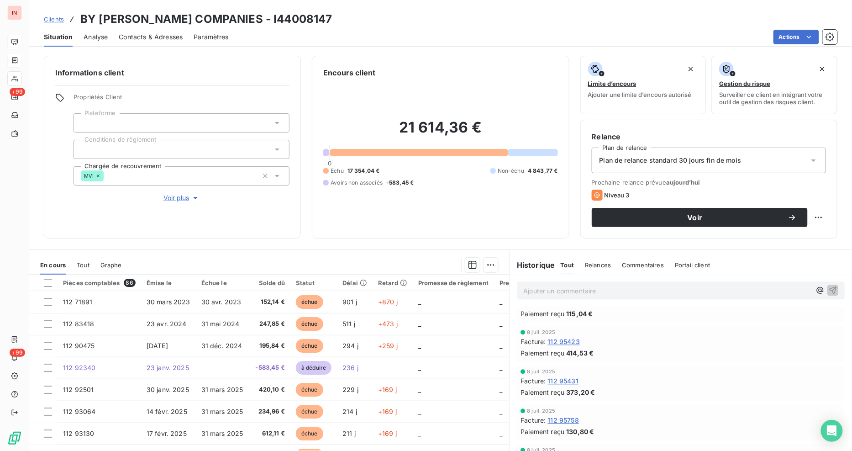
scroll to position [2248, 0]
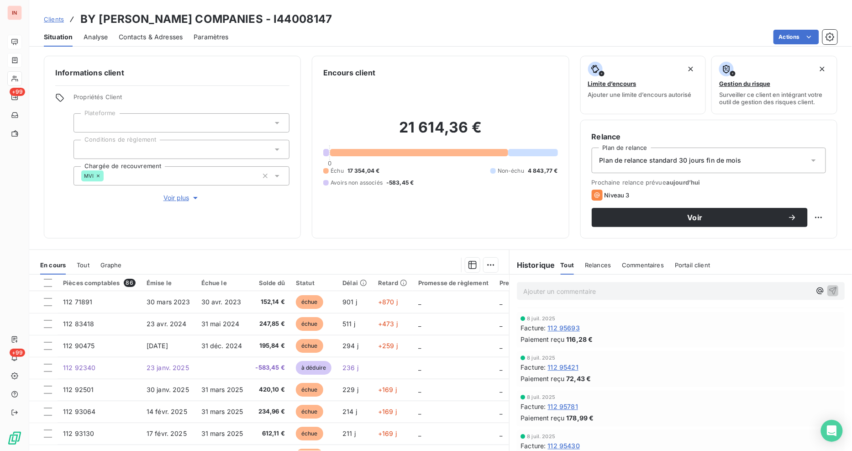
click at [331, 242] on div "Informations client Propriétés Client Plateforme Conditions de règlement Chargé…" at bounding box center [440, 250] width 823 height 400
click at [49, 19] on span "Clients" at bounding box center [54, 19] width 20 height 7
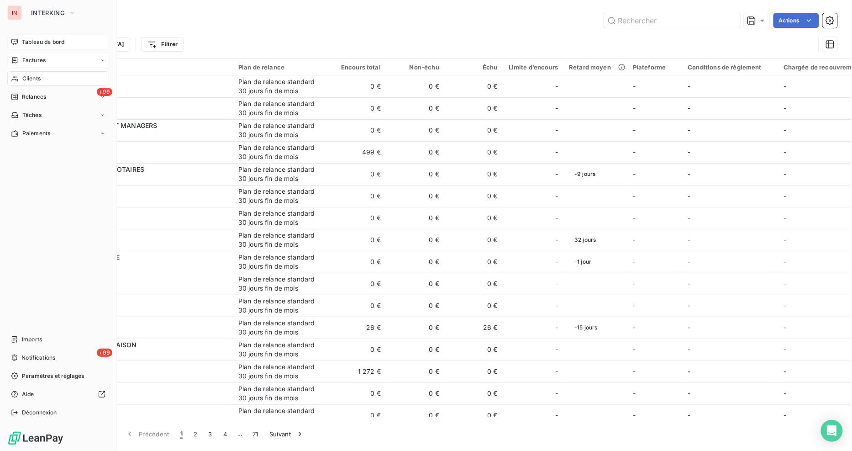
drag, startPoint x: 37, startPoint y: 79, endPoint x: 86, endPoint y: 77, distance: 49.3
click at [38, 77] on span "Clients" at bounding box center [31, 78] width 18 height 8
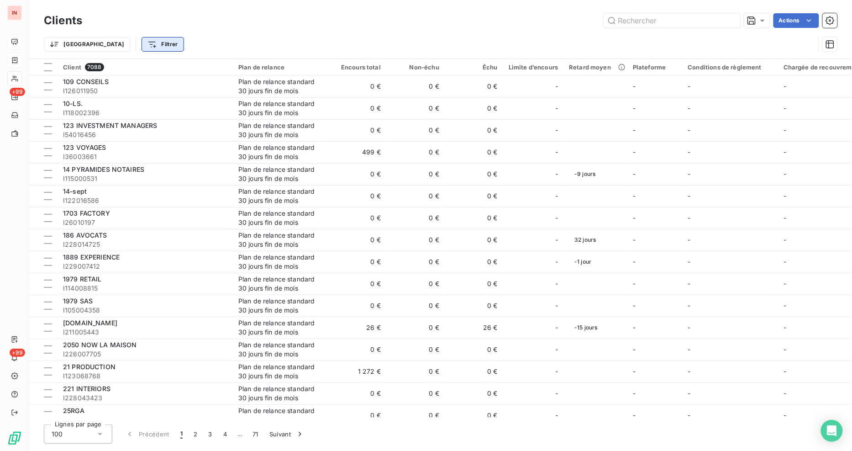
click at [112, 43] on html "IN +99 +99 Clients Actions Trier Filtrer Client 7088 Plan de relance Encours to…" at bounding box center [426, 225] width 852 height 451
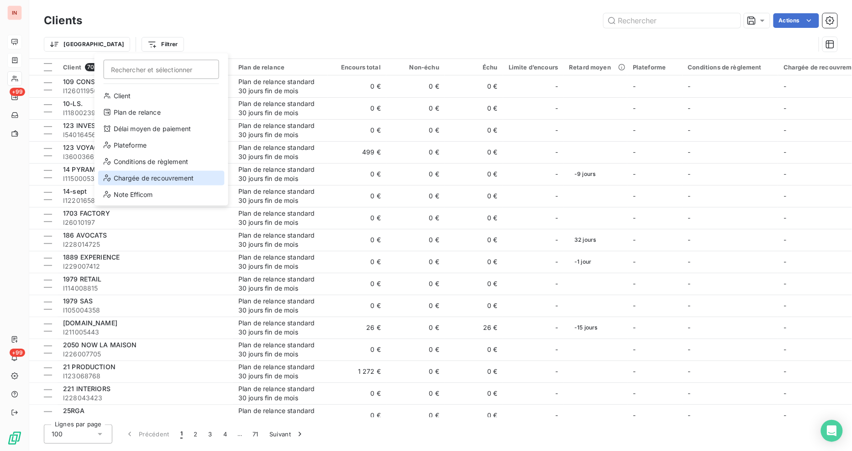
click at [151, 179] on div "Chargée de recouvrement" at bounding box center [161, 178] width 126 height 15
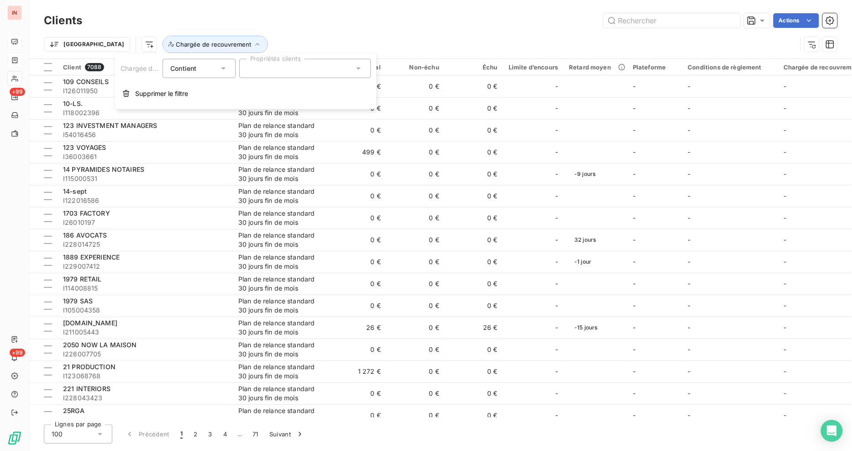
click at [325, 78] on div at bounding box center [304, 68] width 131 height 19
click at [367, 179] on td "0 €" at bounding box center [357, 174] width 58 height 22
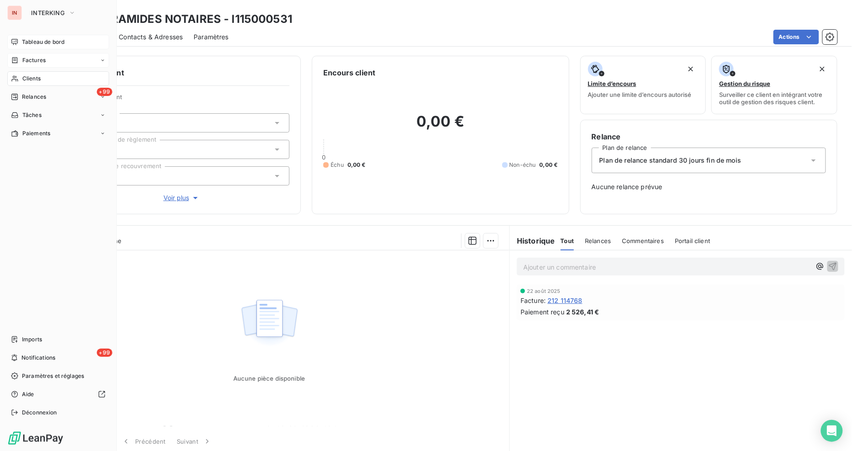
click at [28, 78] on span "Clients" at bounding box center [31, 78] width 18 height 8
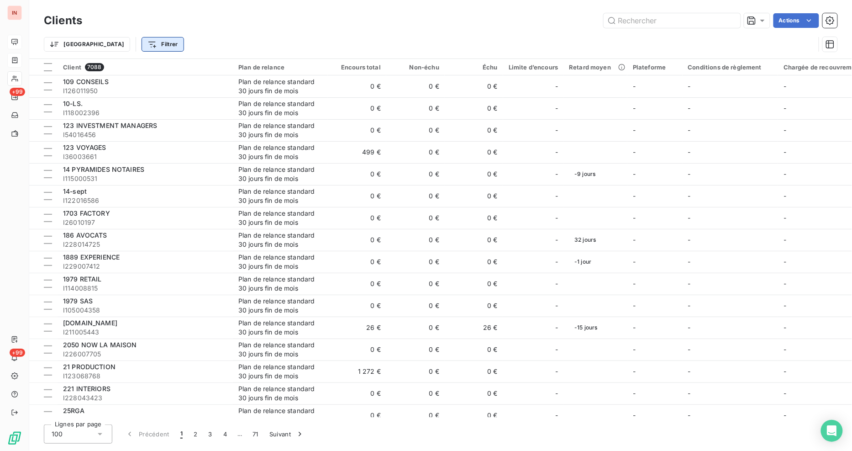
click at [126, 42] on html "IN +99 +99 Clients Actions Trier Filtrer Client 7088 Plan de relance Encours to…" at bounding box center [426, 225] width 852 height 451
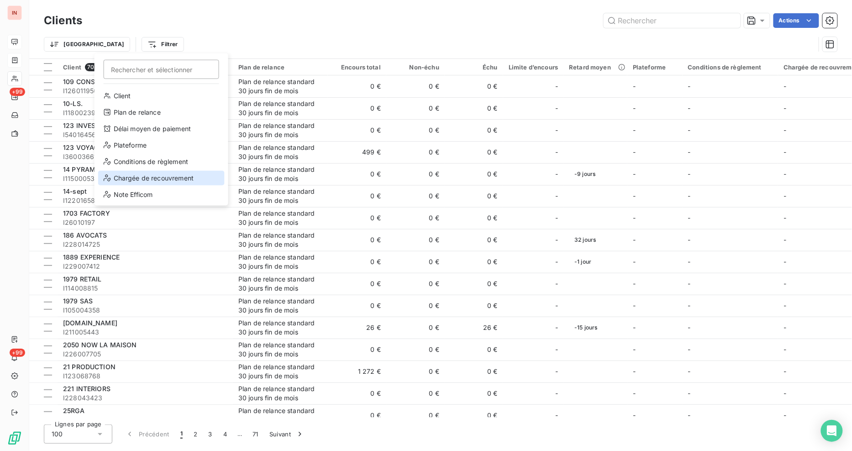
click at [153, 179] on div "Chargée de recouvrement" at bounding box center [161, 178] width 126 height 15
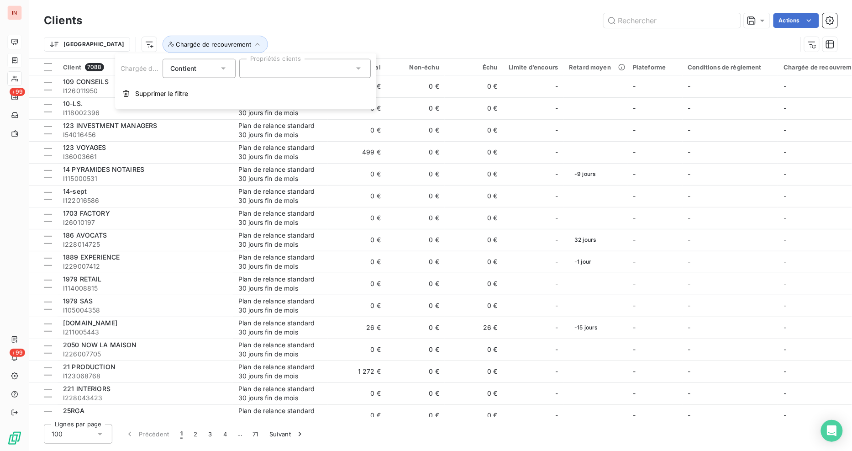
click at [334, 64] on div at bounding box center [304, 68] width 131 height 19
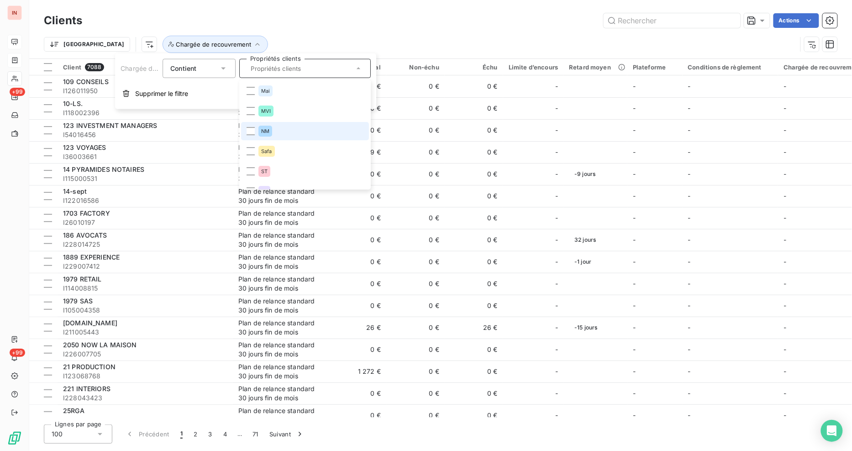
scroll to position [12, 0]
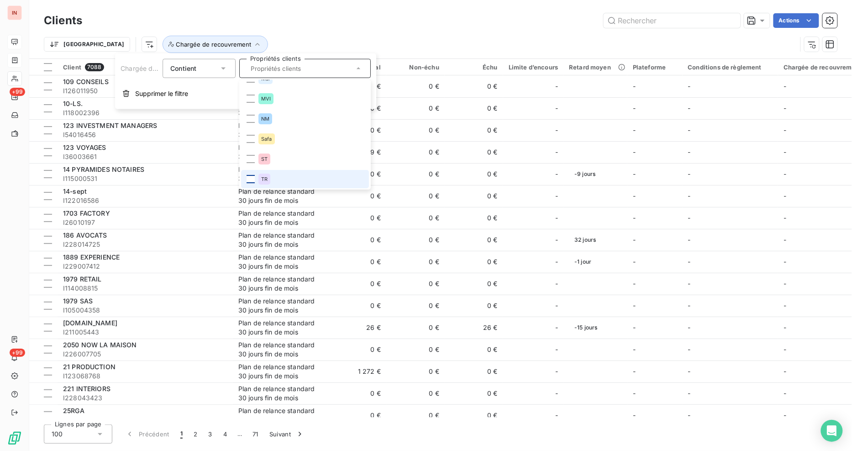
click at [250, 179] on div at bounding box center [251, 179] width 8 height 8
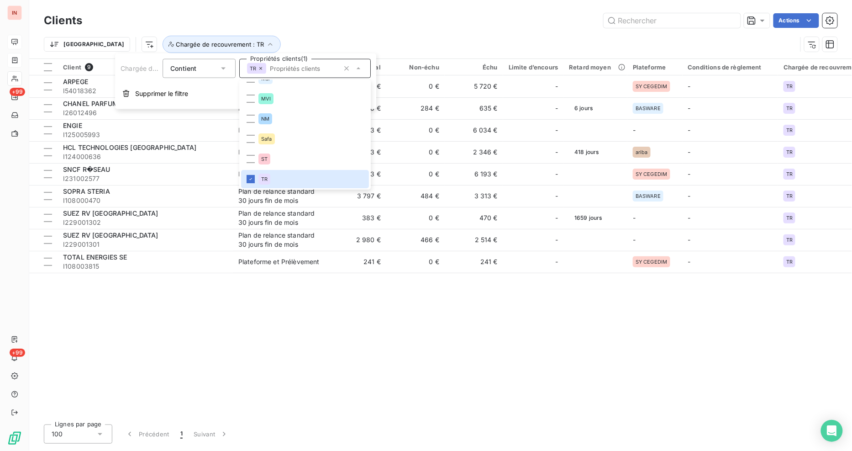
drag, startPoint x: 555, startPoint y: 361, endPoint x: 574, endPoint y: 353, distance: 21.1
click at [560, 360] on div "Client 9 Plan de relance Encours total Non-échu Échu Limite d’encours Retard mo…" at bounding box center [440, 238] width 823 height 358
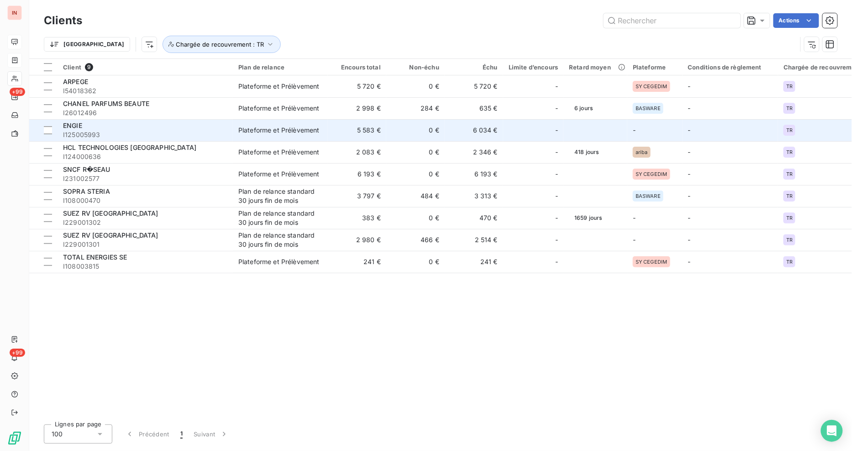
click at [316, 137] on td "Plateforme et Prélèvement" at bounding box center [280, 130] width 95 height 22
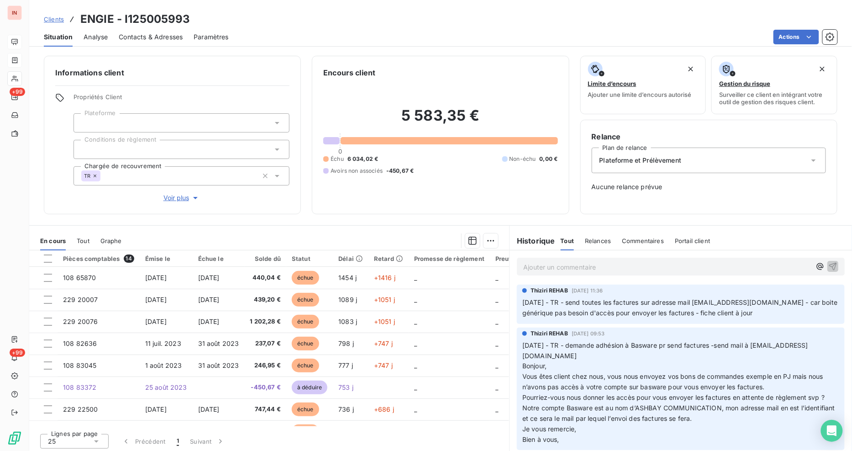
click at [595, 303] on span "[DATE] - TR - send toutes les factures sur adresse mail [EMAIL_ADDRESS][DOMAIN_…" at bounding box center [680, 307] width 317 height 18
click at [51, 19] on span "Clients" at bounding box center [54, 19] width 20 height 7
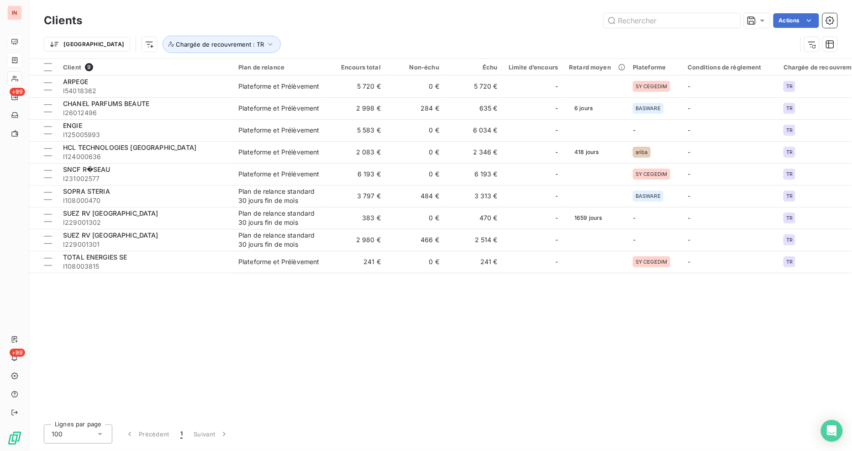
click at [311, 23] on div "Actions" at bounding box center [465, 20] width 744 height 15
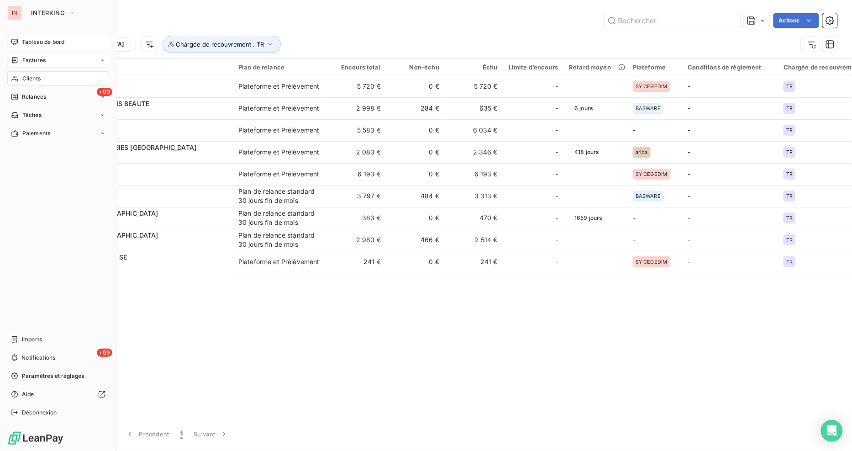
click at [32, 78] on span "Clients" at bounding box center [31, 78] width 18 height 8
click at [34, 58] on span "Factures" at bounding box center [33, 60] width 23 height 8
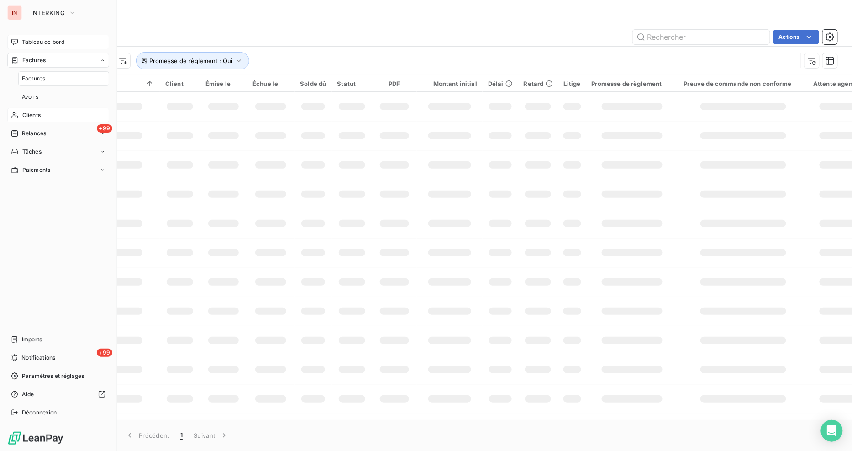
drag, startPoint x: 46, startPoint y: 40, endPoint x: 62, endPoint y: 42, distance: 16.1
click at [48, 40] on span "Tableau de bord" at bounding box center [43, 42] width 42 height 8
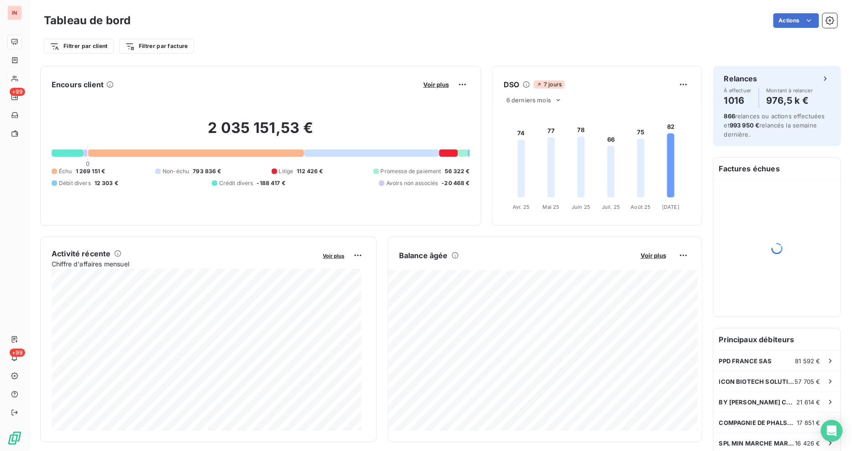
click at [414, 30] on div "Filtrer par client Filtrer par facture" at bounding box center [440, 42] width 793 height 25
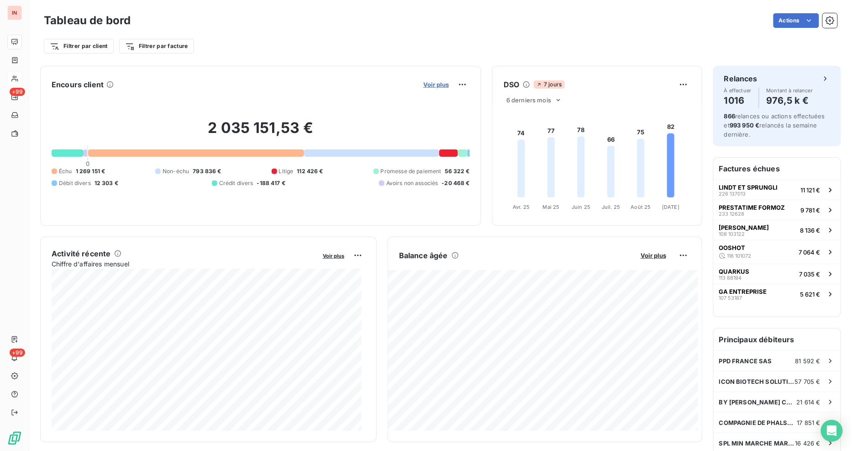
click at [434, 84] on span "Voir plus" at bounding box center [436, 84] width 26 height 7
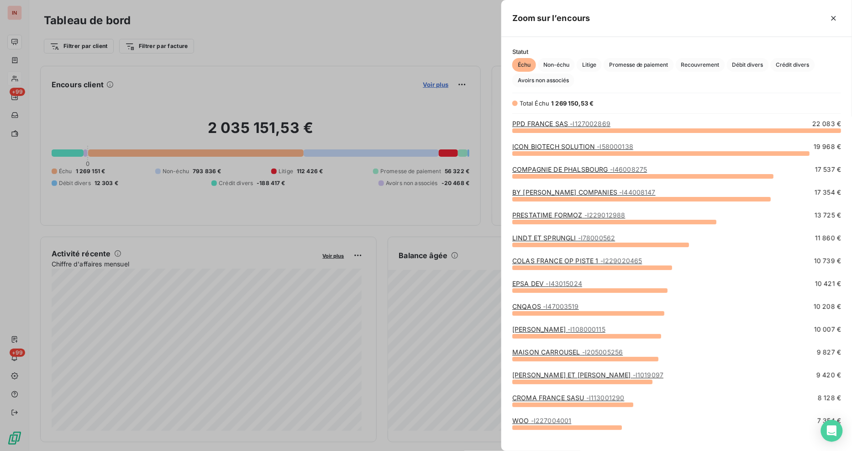
scroll to position [313, 343]
click at [354, 81] on div at bounding box center [426, 225] width 852 height 451
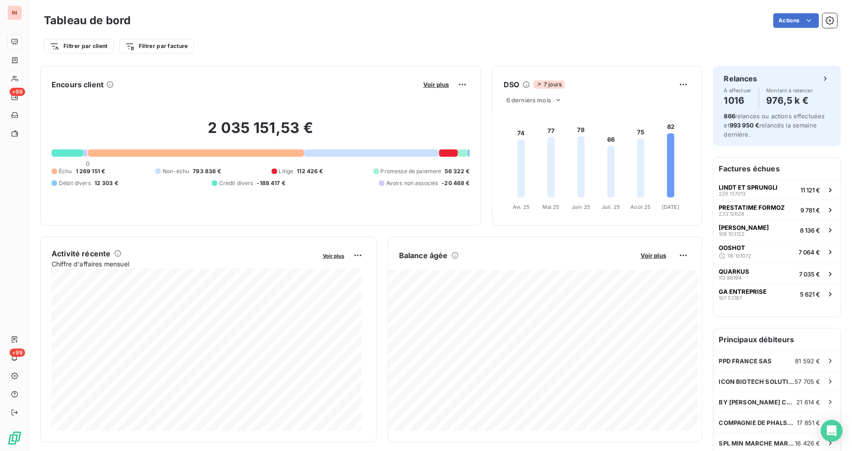
click at [299, 26] on div "Actions" at bounding box center [490, 20] width 696 height 15
